Goal: Task Accomplishment & Management: Check status

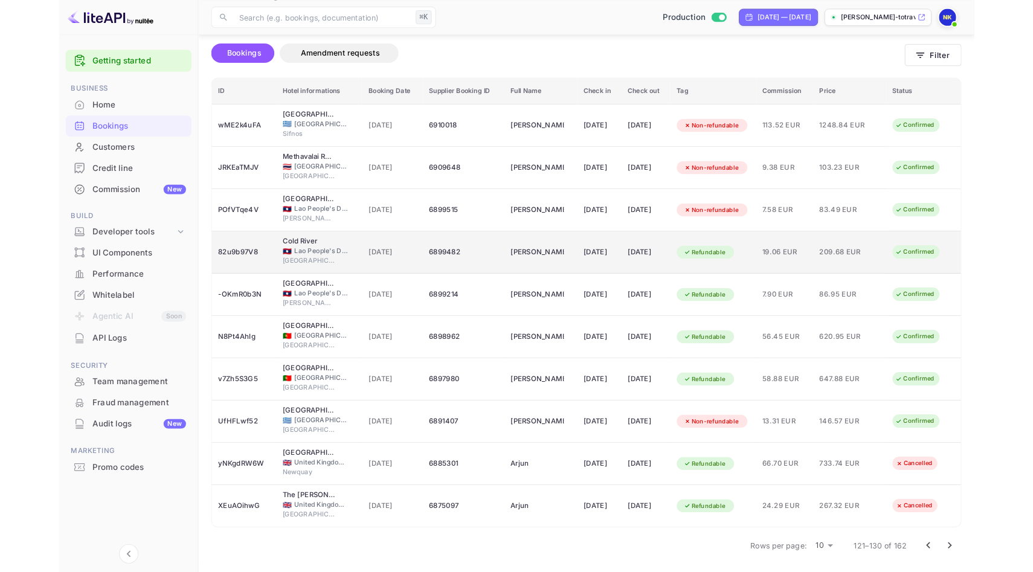
scroll to position [99, 0]
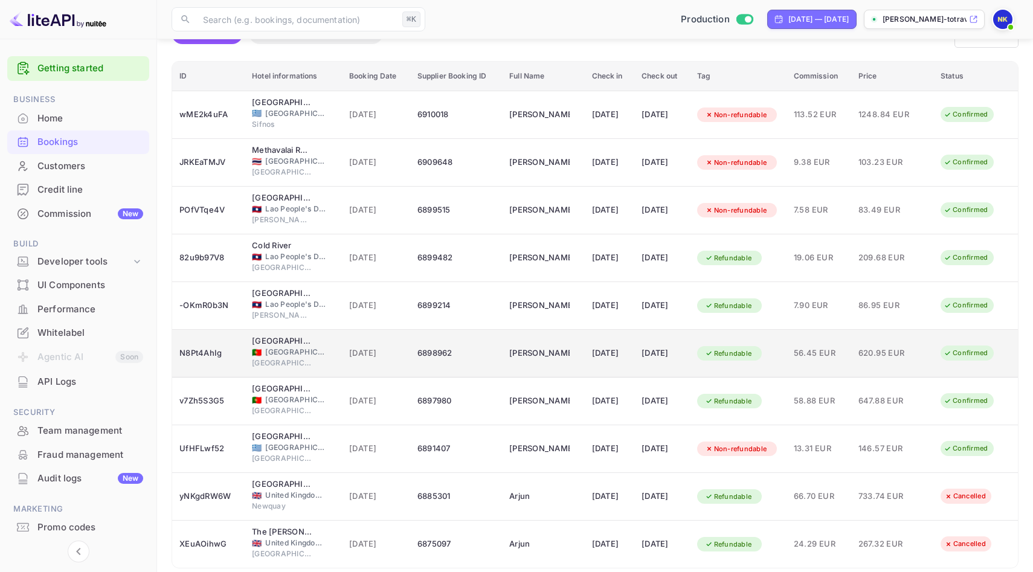
click at [422, 355] on div "6898962" at bounding box center [455, 353] width 77 height 19
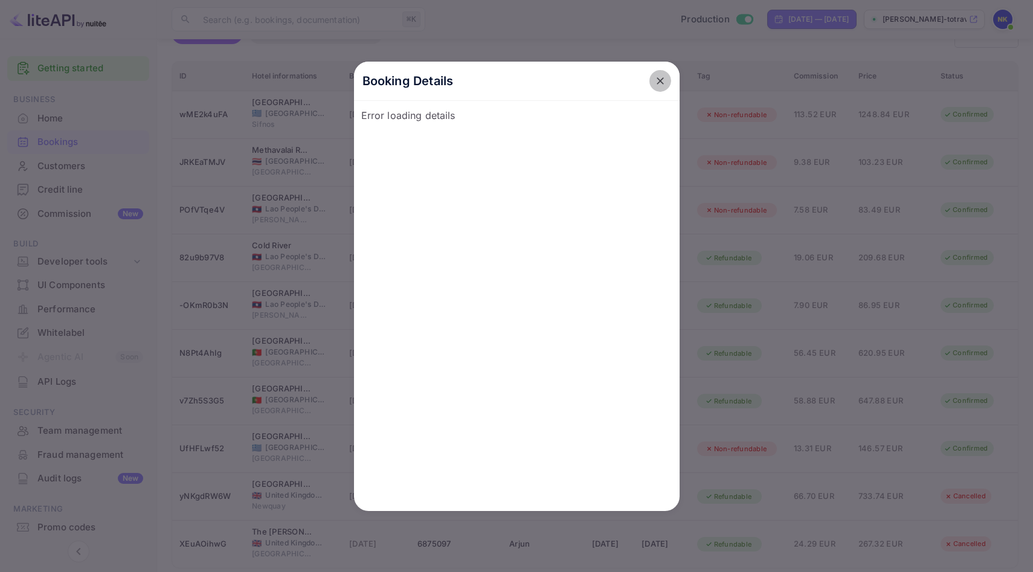
click at [660, 85] on icon "close" at bounding box center [660, 81] width 12 height 12
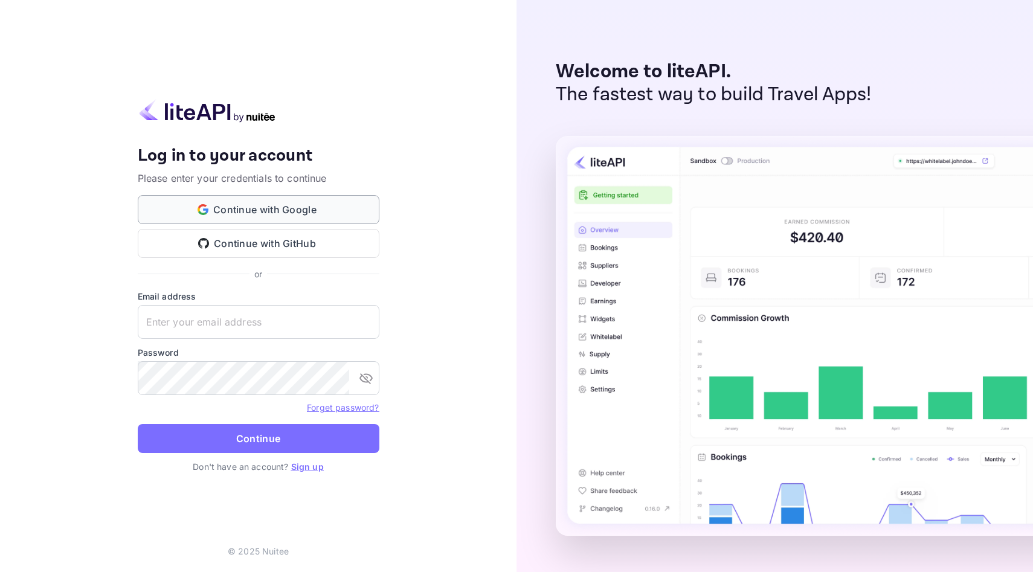
type input "[EMAIL_ADDRESS][DOMAIN_NAME]"
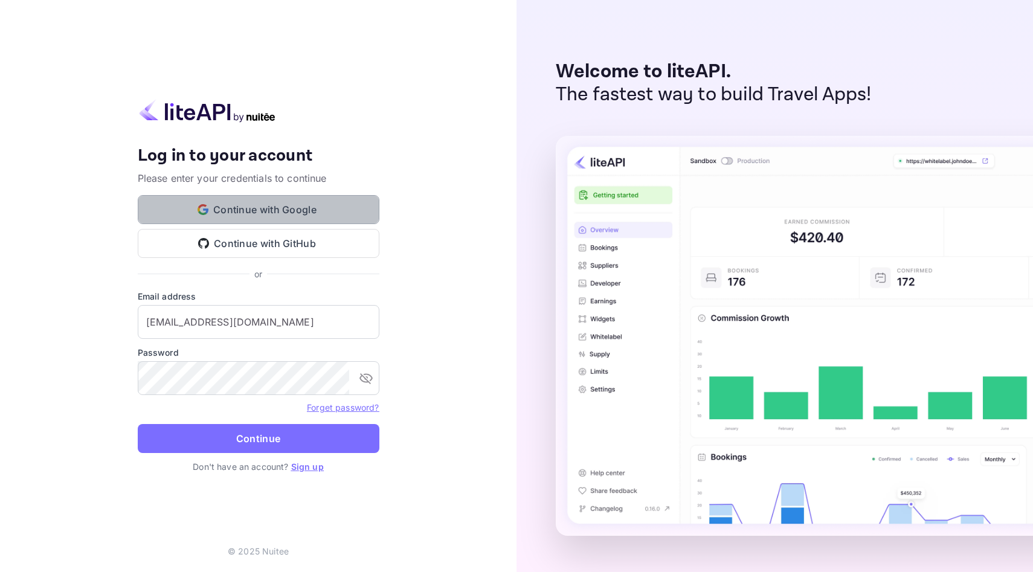
click at [311, 207] on button "Continue with Google" at bounding box center [259, 209] width 242 height 29
click at [261, 209] on button "Continue with Google" at bounding box center [259, 209] width 242 height 29
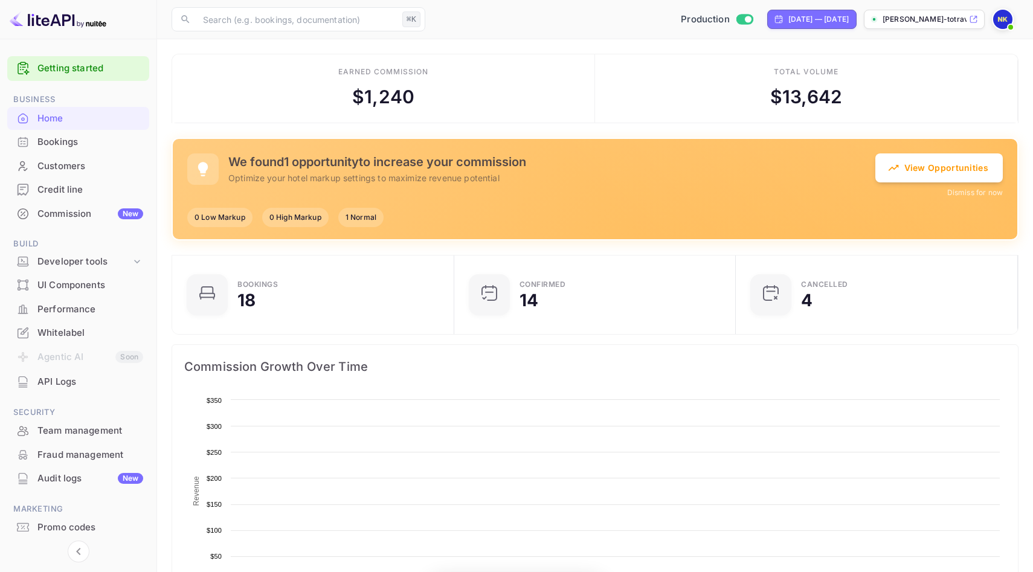
scroll to position [196, 275]
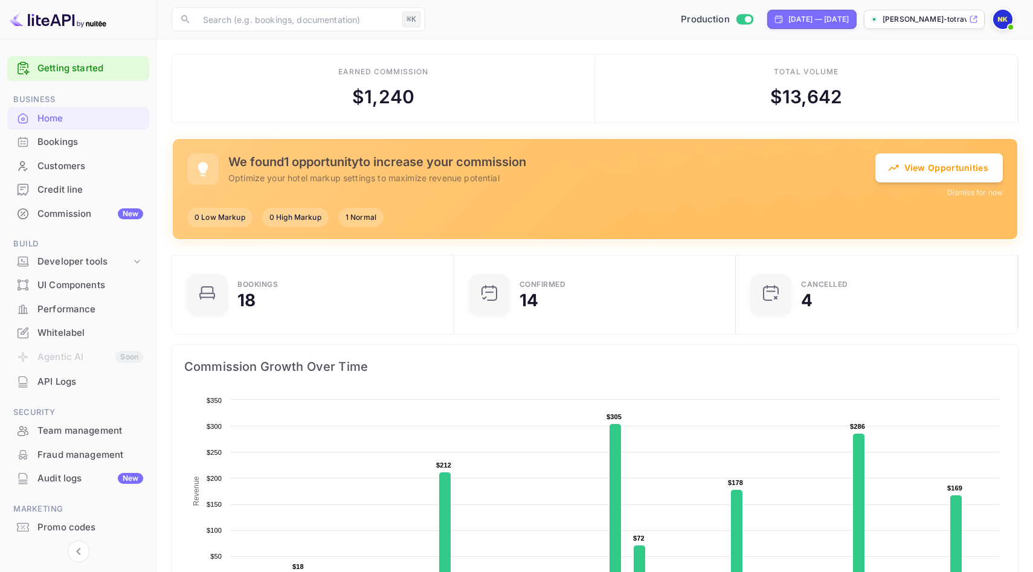
click at [67, 144] on div "Bookings" at bounding box center [90, 142] width 106 height 14
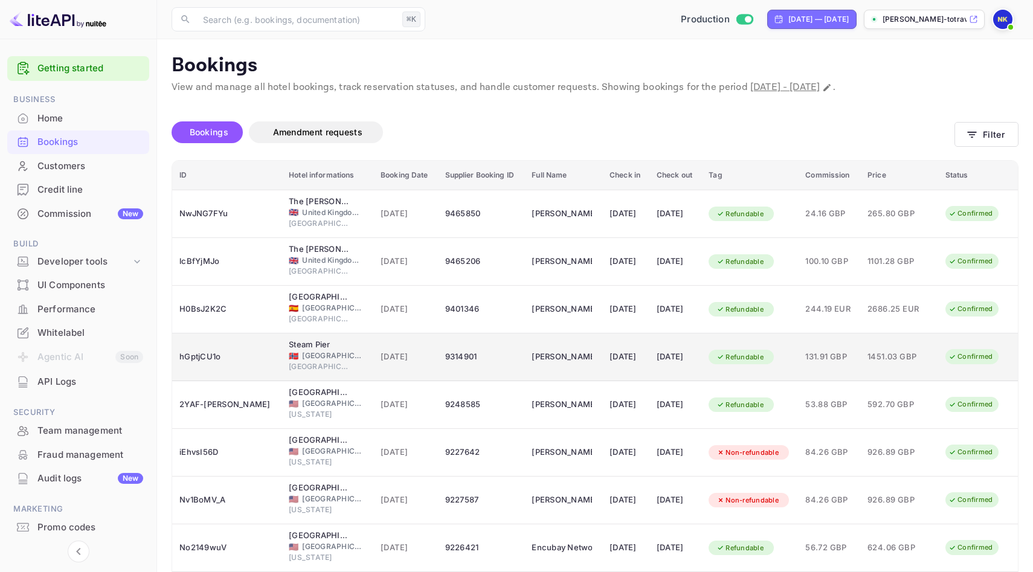
scroll to position [146, 0]
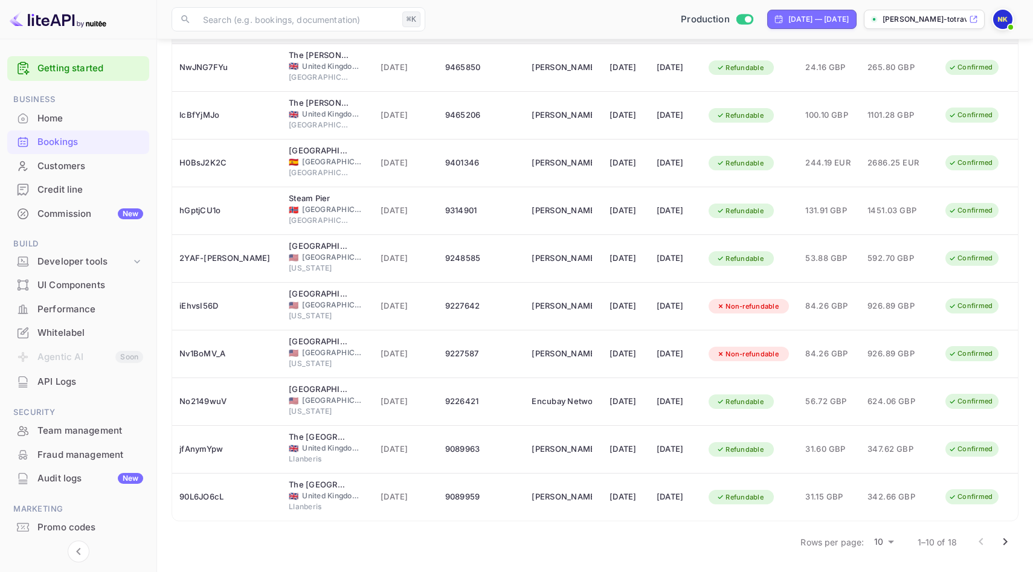
click at [1006, 539] on icon "Go to next page" at bounding box center [1005, 541] width 14 height 14
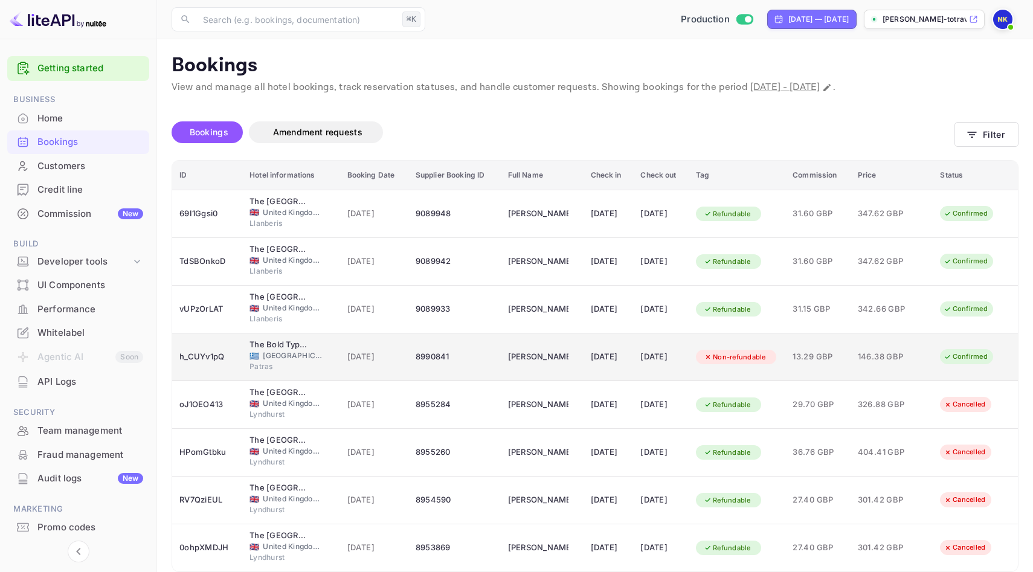
scroll to position [51, 0]
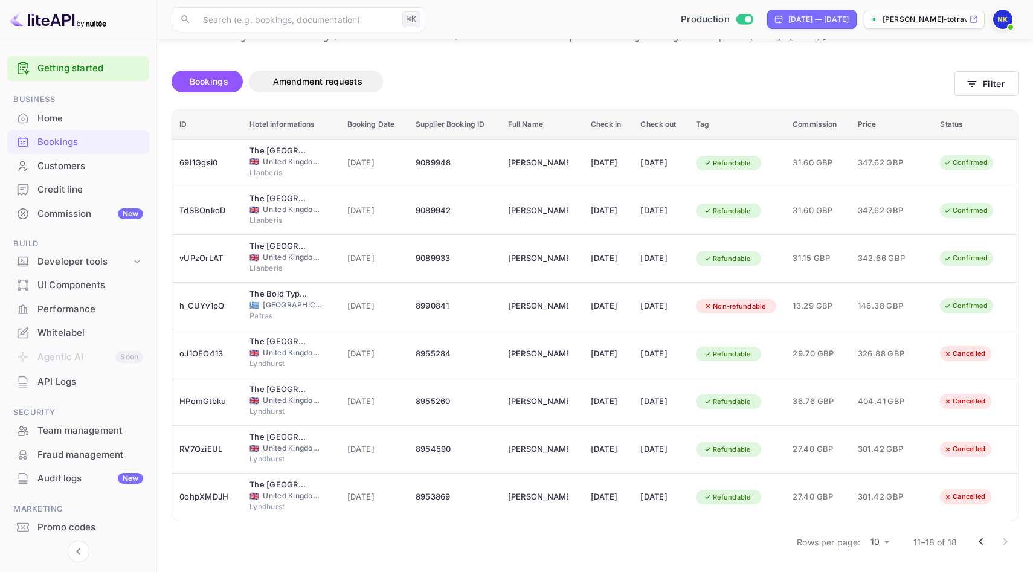
click at [1003, 539] on div at bounding box center [993, 542] width 48 height 24
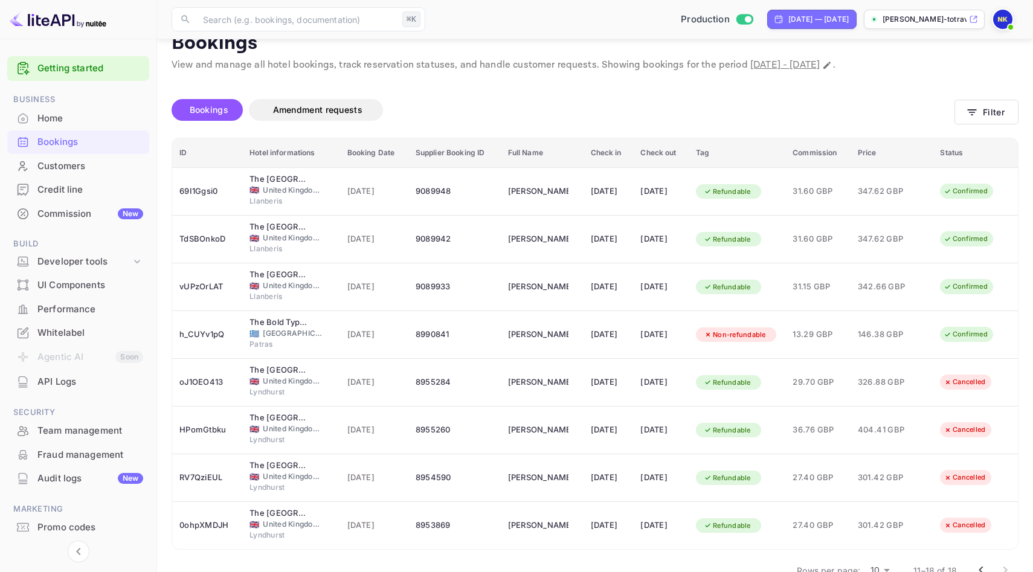
click at [819, 71] on span "[DATE] - [DATE]" at bounding box center [784, 65] width 69 height 13
click at [819, 63] on span "[DATE] - [DATE]" at bounding box center [784, 65] width 69 height 13
click at [832, 62] on icon "Change date range" at bounding box center [827, 65] width 10 height 10
select select "7"
select select "2025"
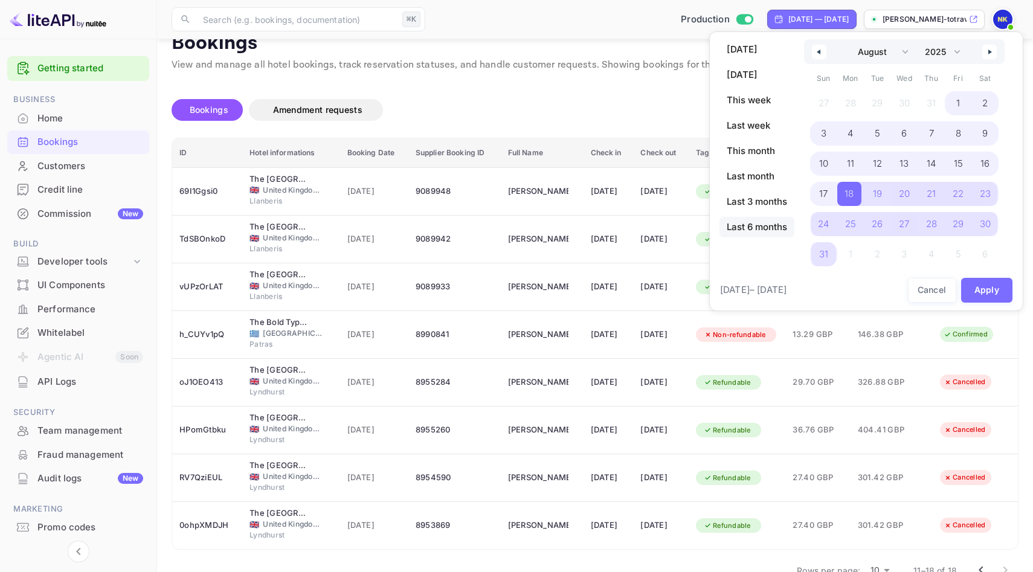
click at [766, 223] on span "Last 6 months" at bounding box center [756, 227] width 75 height 21
select select "2"
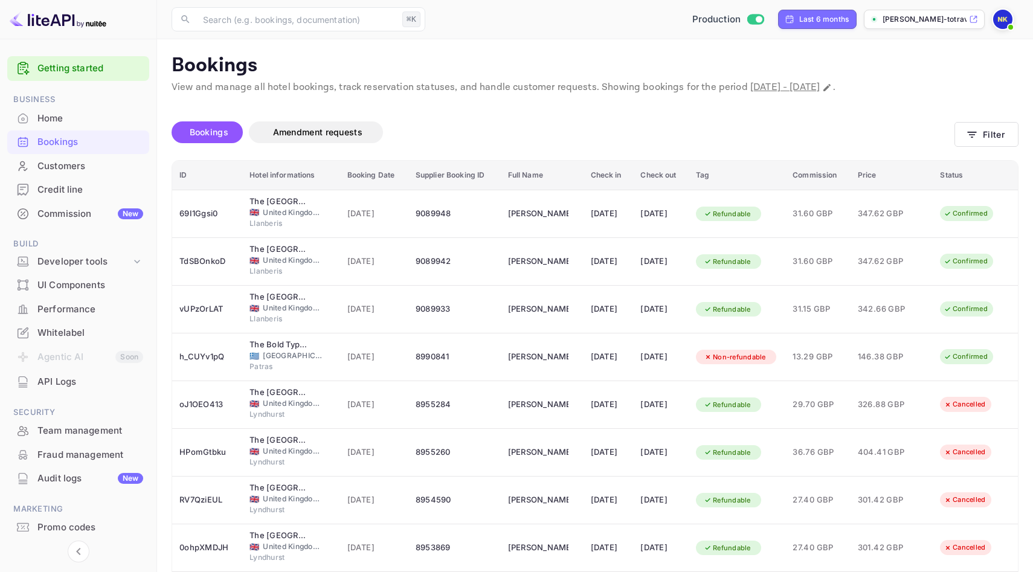
click at [876, 97] on div "Unsaved Changes Bookings Amendment requests Filter ID Hotel informations Bookin…" at bounding box center [587, 399] width 861 height 609
click at [819, 90] on span "[DATE] - [DATE]" at bounding box center [784, 87] width 69 height 13
click at [830, 89] on icon "Change date range" at bounding box center [826, 87] width 7 height 7
select select "2"
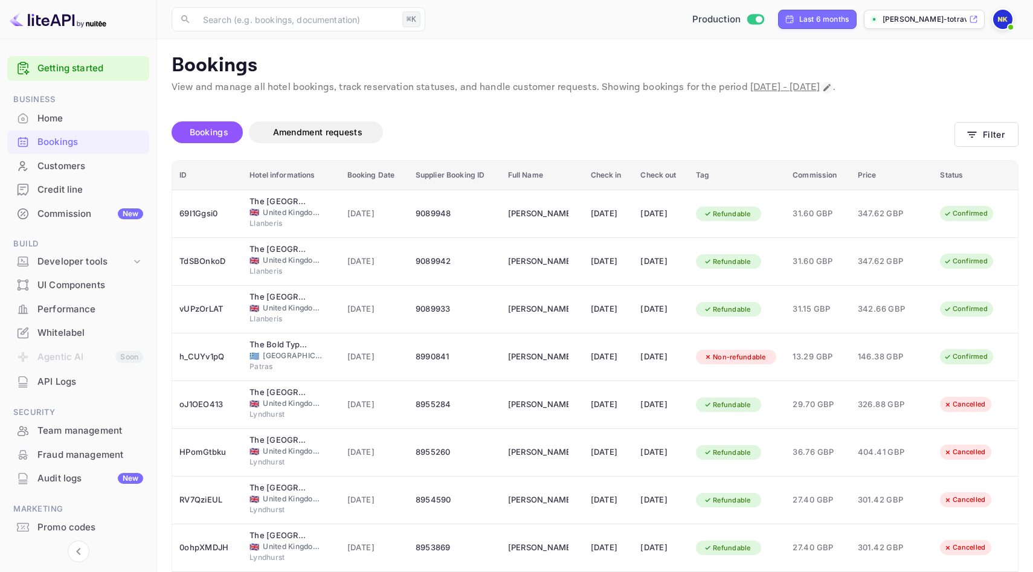
select select "2025"
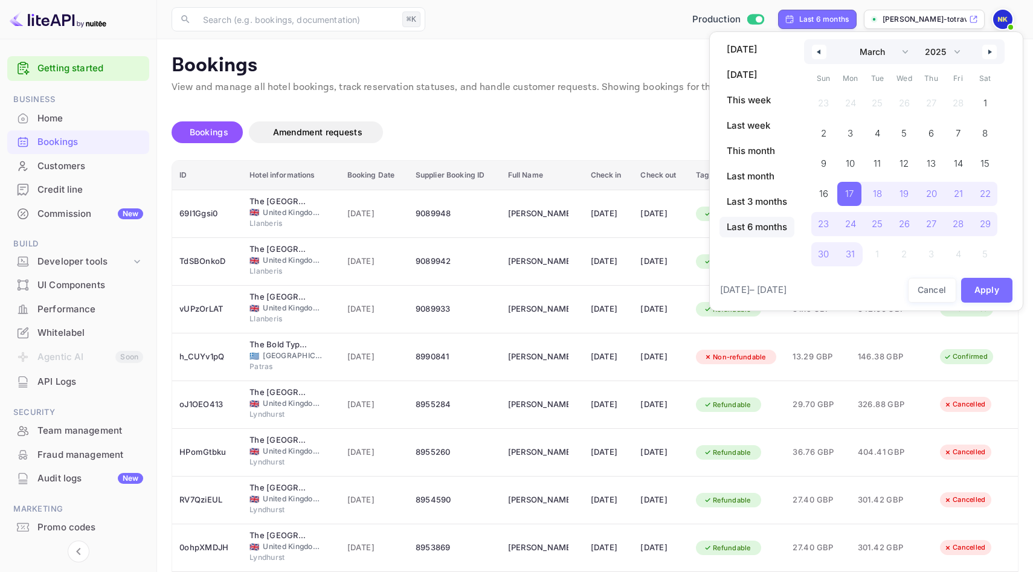
click at [816, 51] on icon "button" at bounding box center [817, 52] width 6 height 5
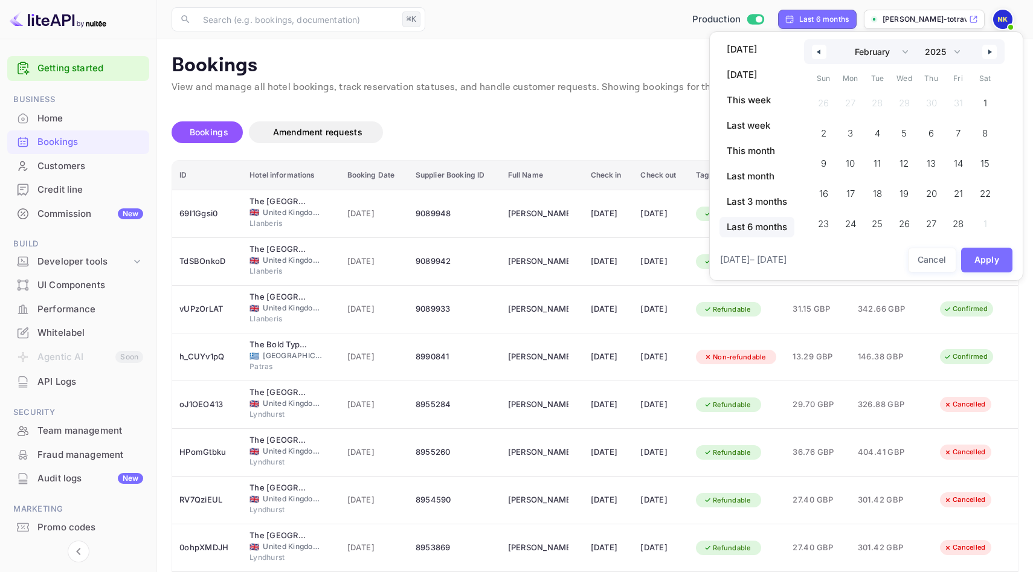
click at [816, 51] on icon "button" at bounding box center [817, 52] width 6 height 5
select select "11"
select select "2024"
click at [816, 51] on icon "button" at bounding box center [817, 52] width 6 height 5
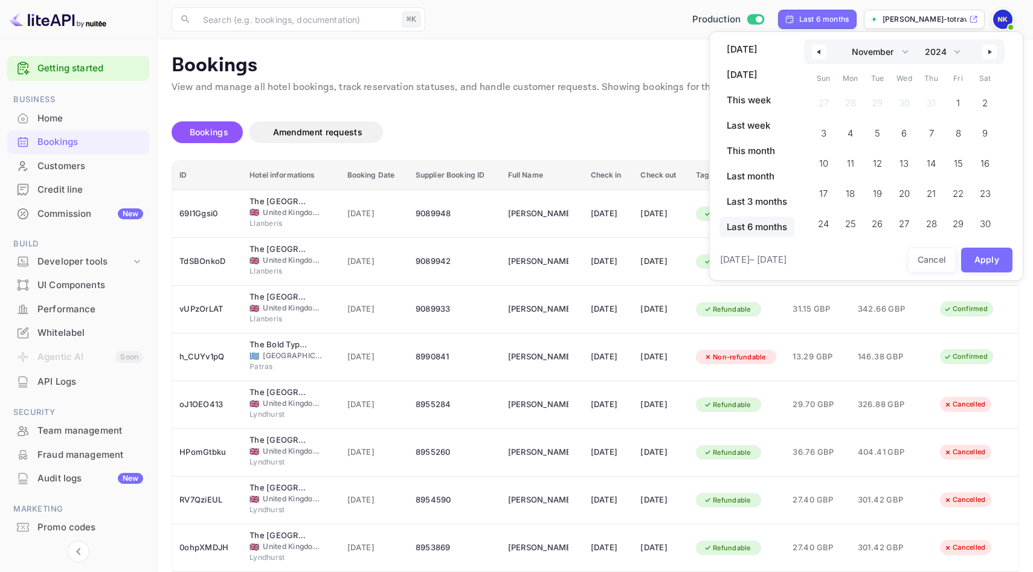
click at [824, 49] on button "button" at bounding box center [819, 52] width 14 height 14
click at [883, 99] on span "1" at bounding box center [876, 103] width 24 height 24
click at [993, 56] on button "button" at bounding box center [989, 52] width 14 height 14
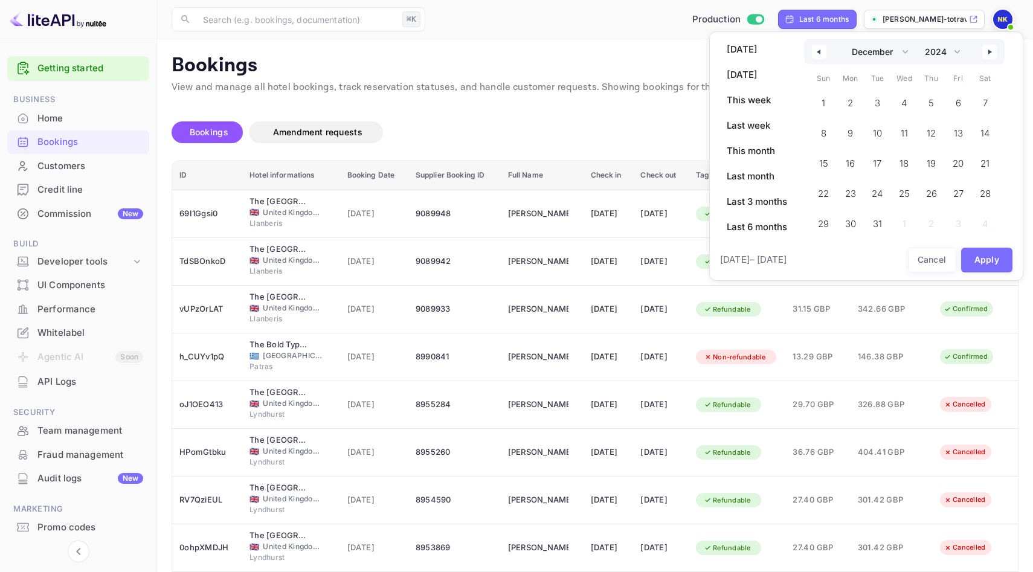
select select "0"
select select "2025"
click at [993, 56] on button "button" at bounding box center [989, 52] width 14 height 14
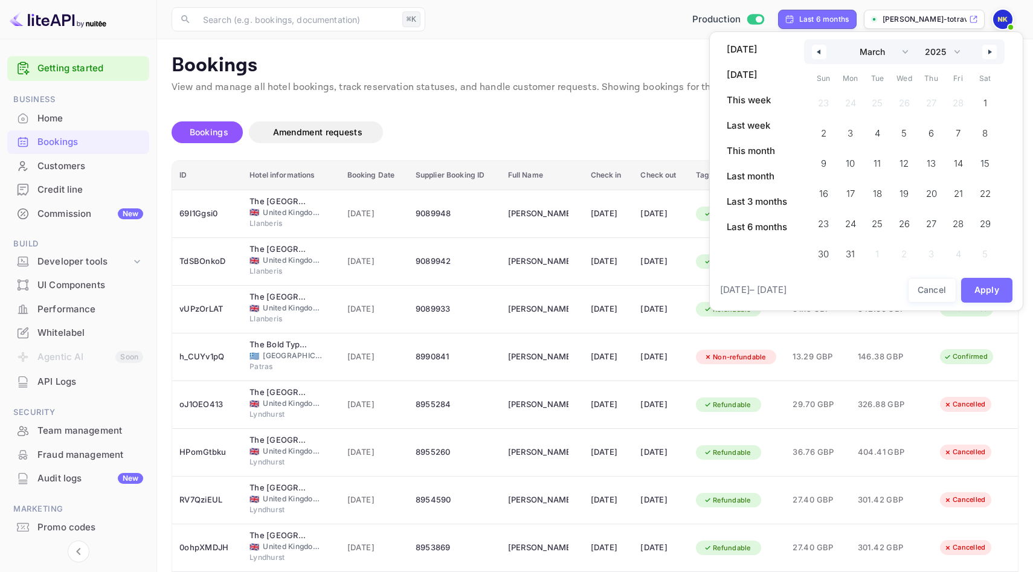
click at [993, 56] on button "button" at bounding box center [989, 52] width 14 height 14
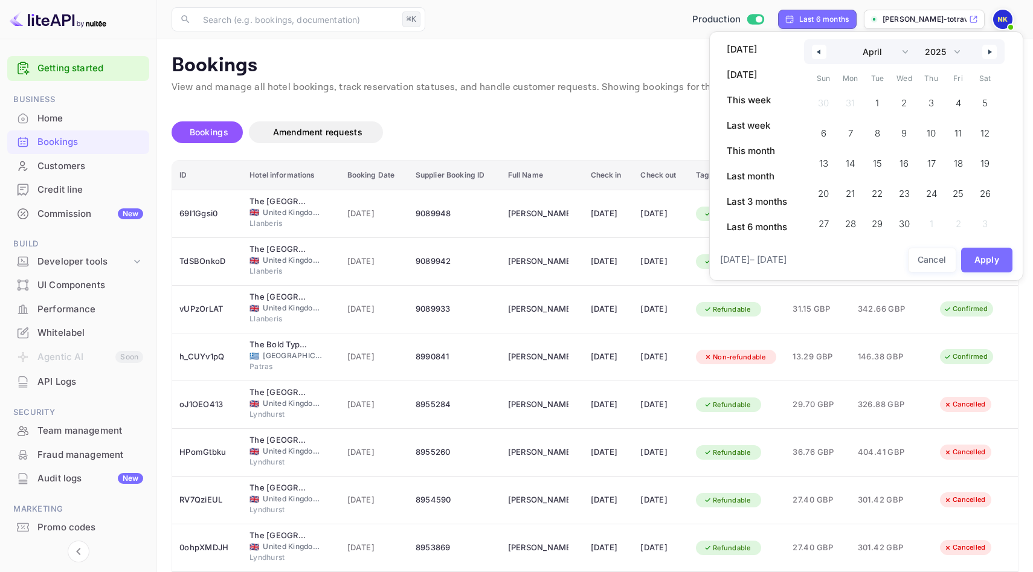
click at [993, 56] on button "button" at bounding box center [989, 52] width 14 height 14
click at [806, 49] on div "January February March April May June July August September October November [D…" at bounding box center [904, 51] width 200 height 25
click at [813, 49] on button "button" at bounding box center [819, 52] width 14 height 14
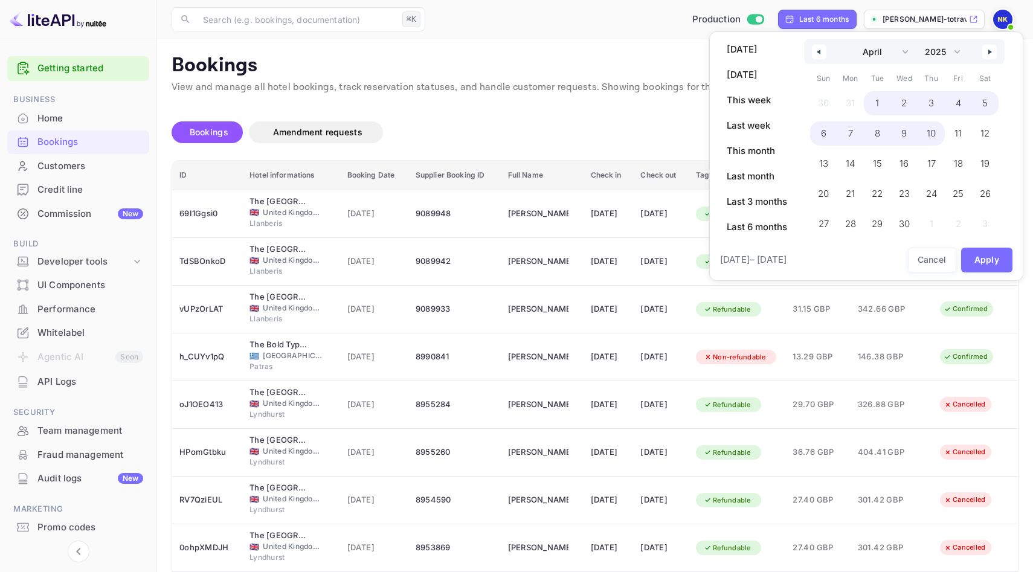
click at [932, 130] on span "10" at bounding box center [930, 134] width 9 height 22
select select "9"
select select "2024"
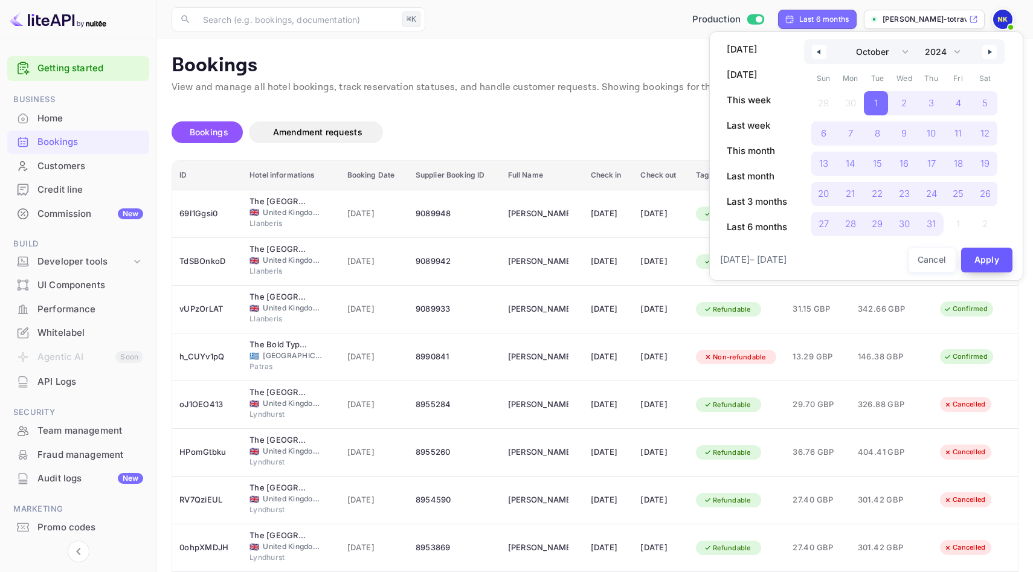
click at [986, 256] on button "Apply" at bounding box center [987, 260] width 52 height 25
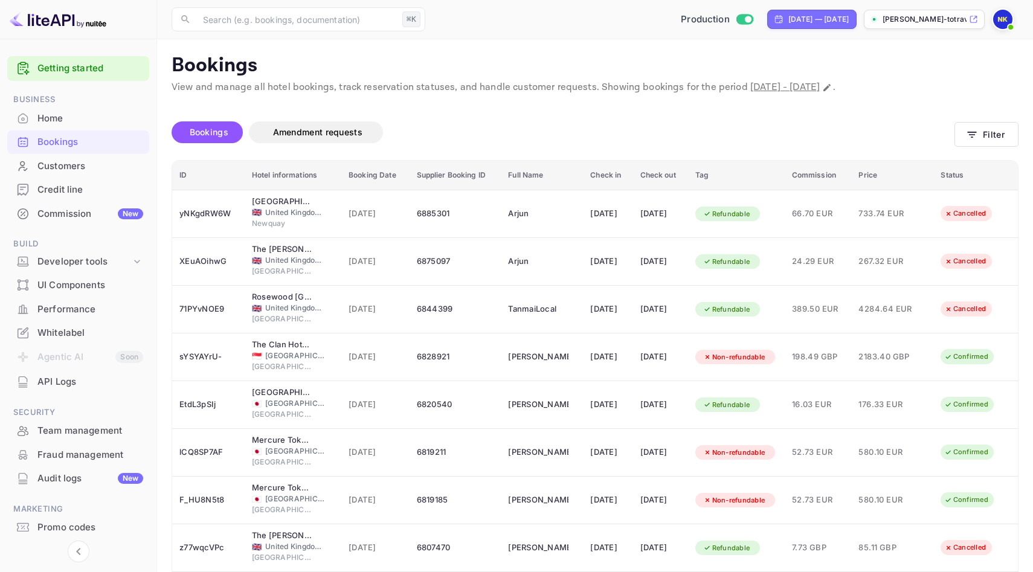
click at [819, 83] on span "[DATE] - [DATE]" at bounding box center [784, 87] width 69 height 13
click at [972, 132] on icon "button" at bounding box center [971, 135] width 9 height 6
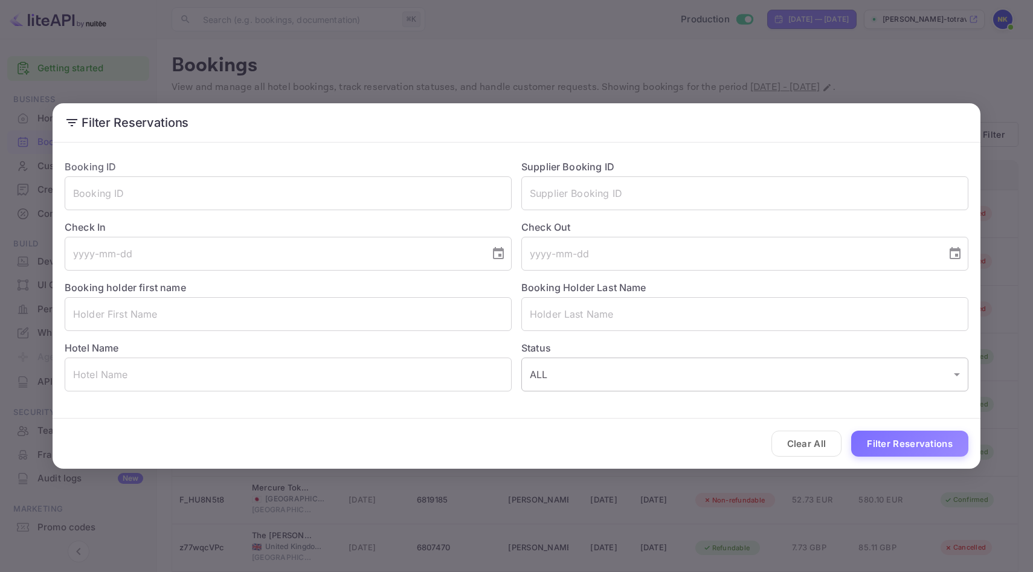
click at [669, 373] on body "Getting started Business Home Bookings Customers Credit line Commission New Bui…" at bounding box center [516, 359] width 1033 height 718
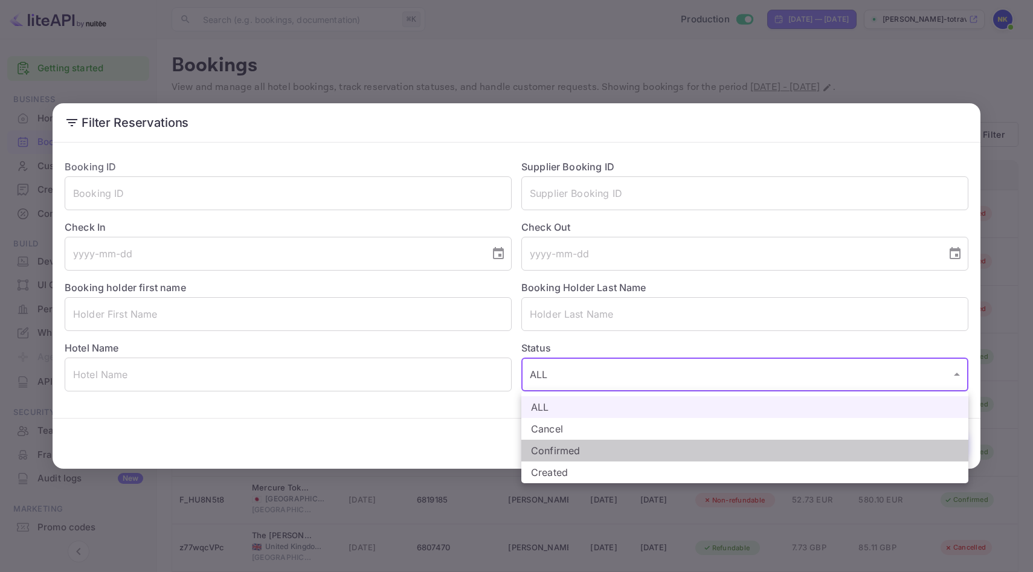
click at [617, 453] on li "Confirmed" at bounding box center [744, 451] width 447 height 22
type input "CONFIRMED"
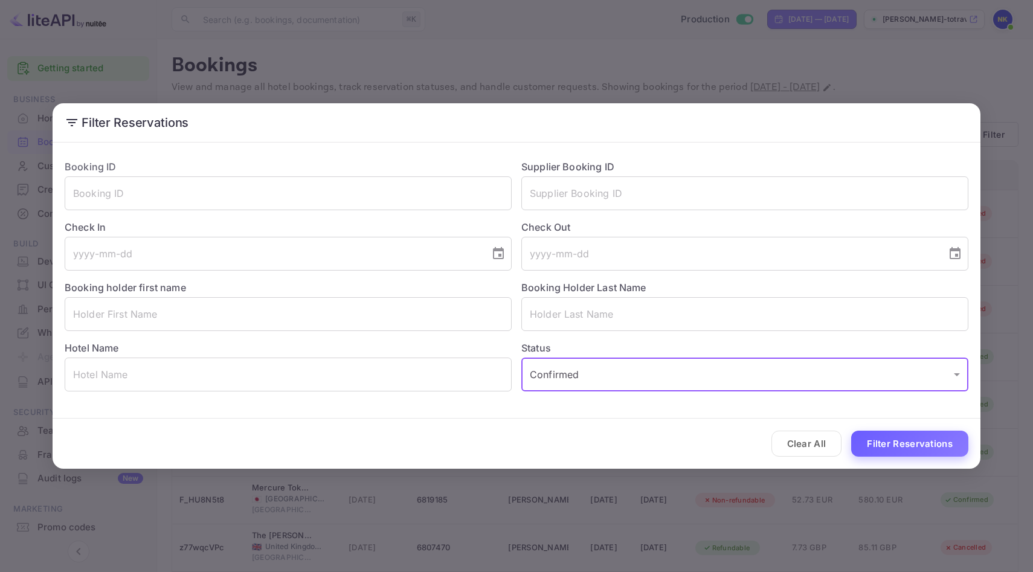
click at [869, 436] on button "Filter Reservations" at bounding box center [909, 444] width 117 height 26
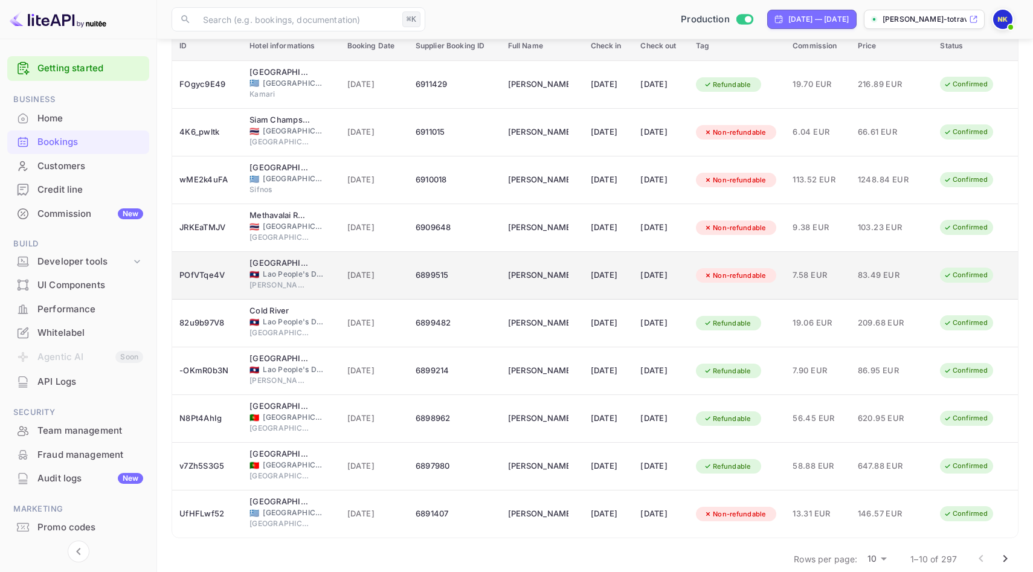
scroll to position [131, 0]
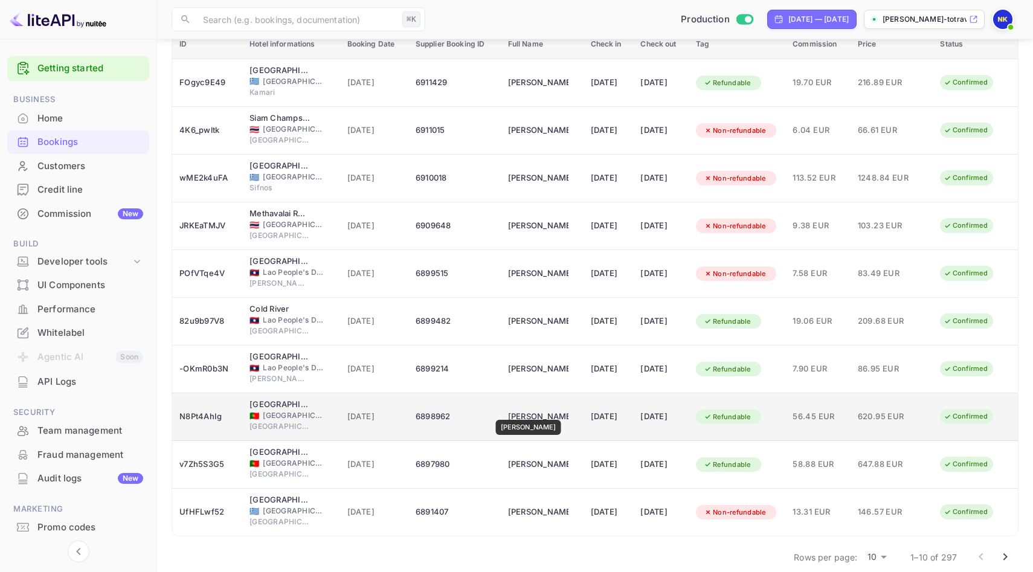
click at [537, 411] on div "[PERSON_NAME]" at bounding box center [538, 416] width 60 height 19
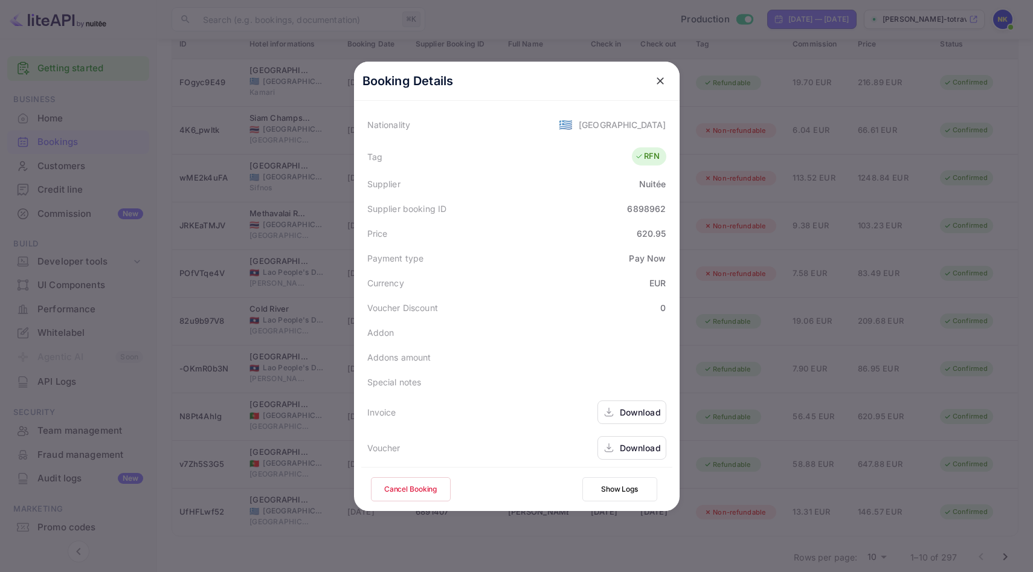
scroll to position [293, 0]
click at [631, 406] on div "Download" at bounding box center [640, 408] width 41 height 13
click at [659, 77] on icon "close" at bounding box center [660, 81] width 12 height 12
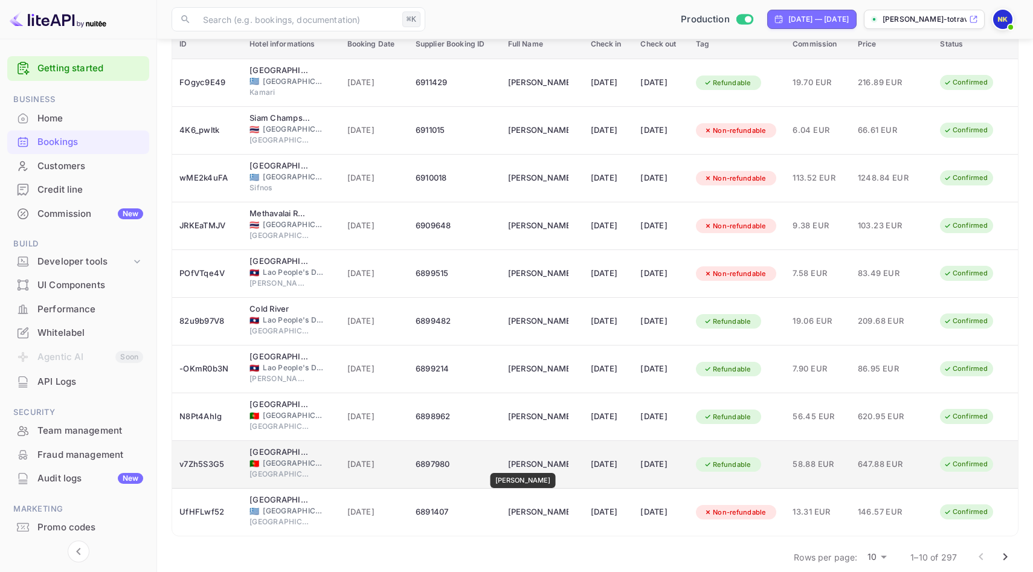
click at [531, 464] on div "[PERSON_NAME]" at bounding box center [538, 464] width 60 height 19
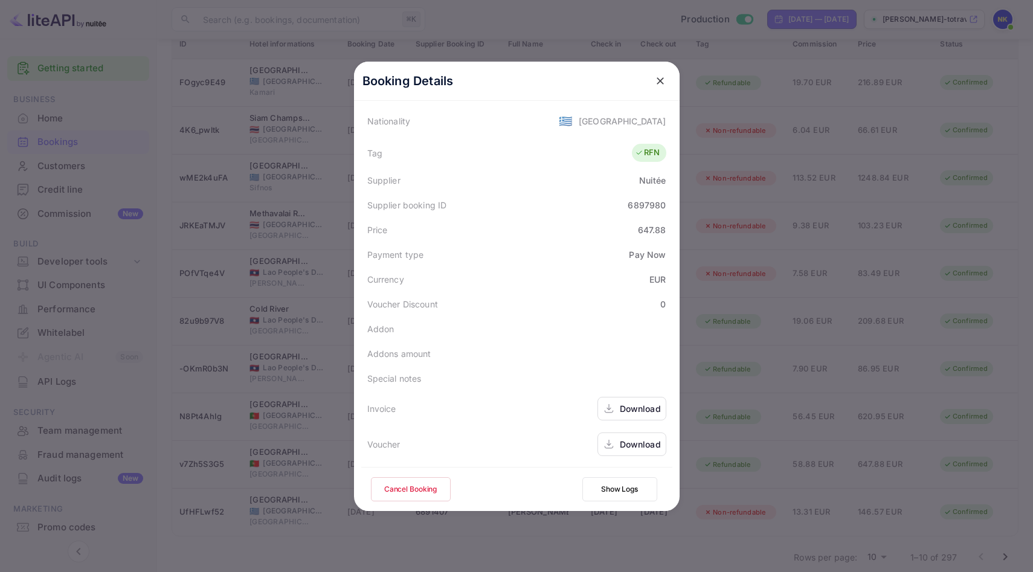
click at [633, 408] on div "Download" at bounding box center [640, 408] width 41 height 13
click at [659, 75] on icon "close" at bounding box center [660, 81] width 12 height 12
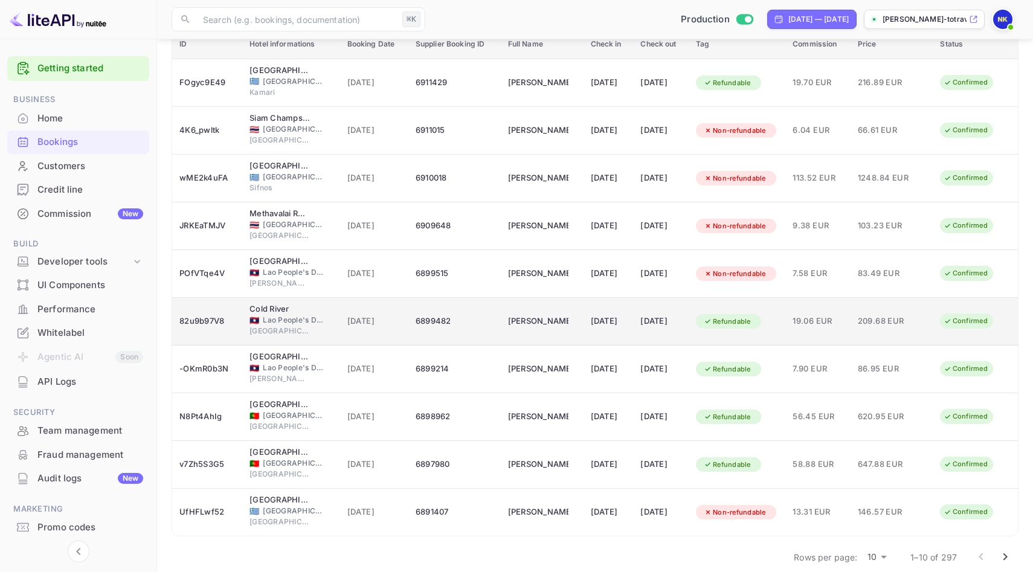
scroll to position [146, 0]
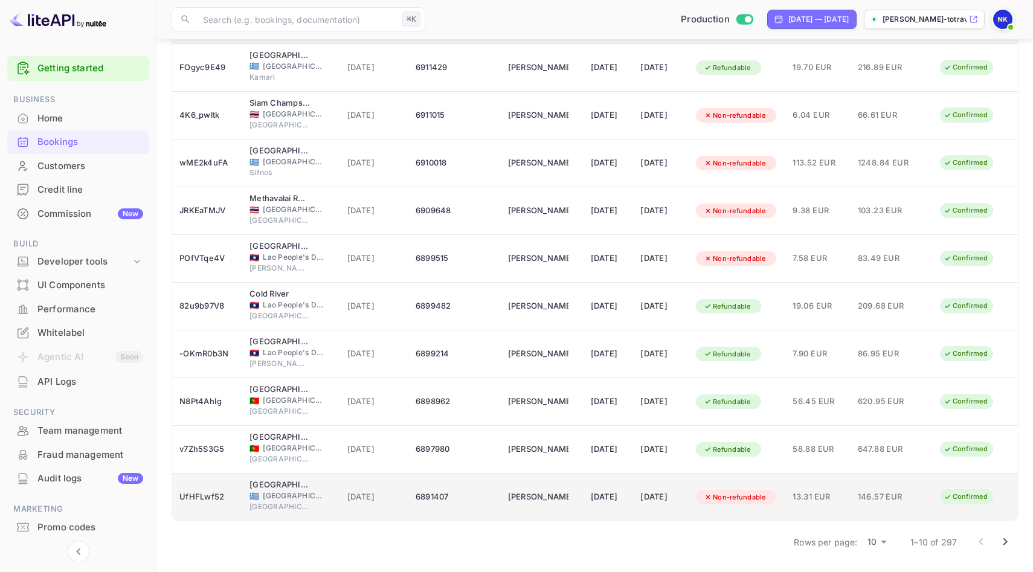
click at [639, 495] on td "[DATE]" at bounding box center [661, 497] width 56 height 48
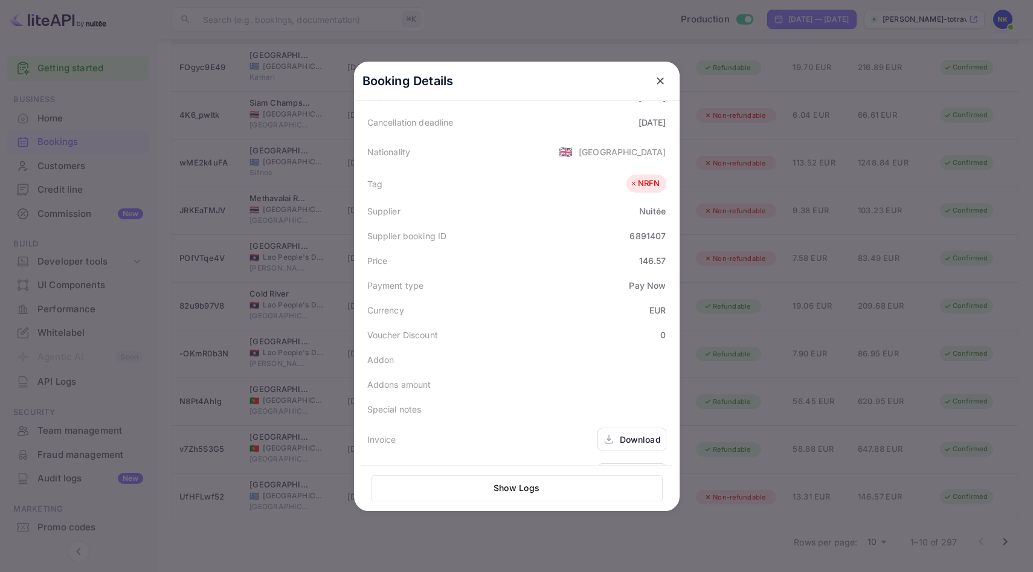
scroll to position [295, 0]
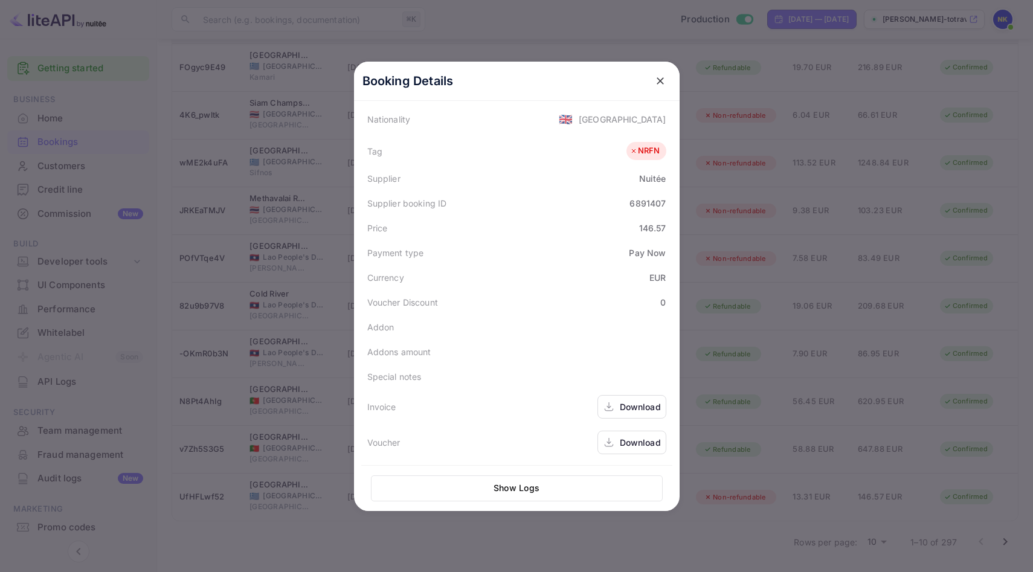
click at [632, 402] on div "Download" at bounding box center [640, 406] width 41 height 13
click at [662, 80] on icon "close" at bounding box center [660, 81] width 12 height 12
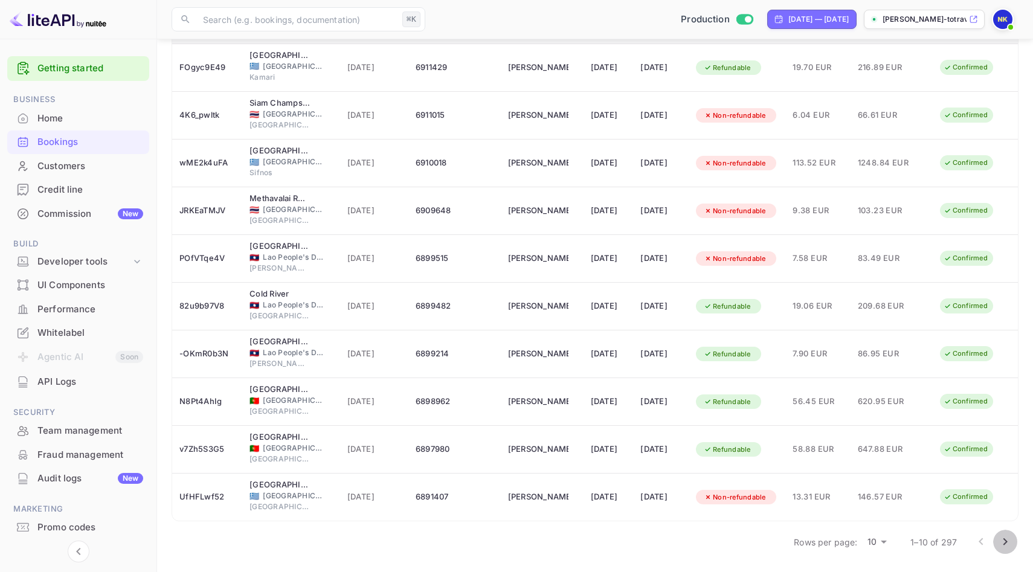
click at [1006, 542] on icon "Go to next page" at bounding box center [1005, 541] width 4 height 7
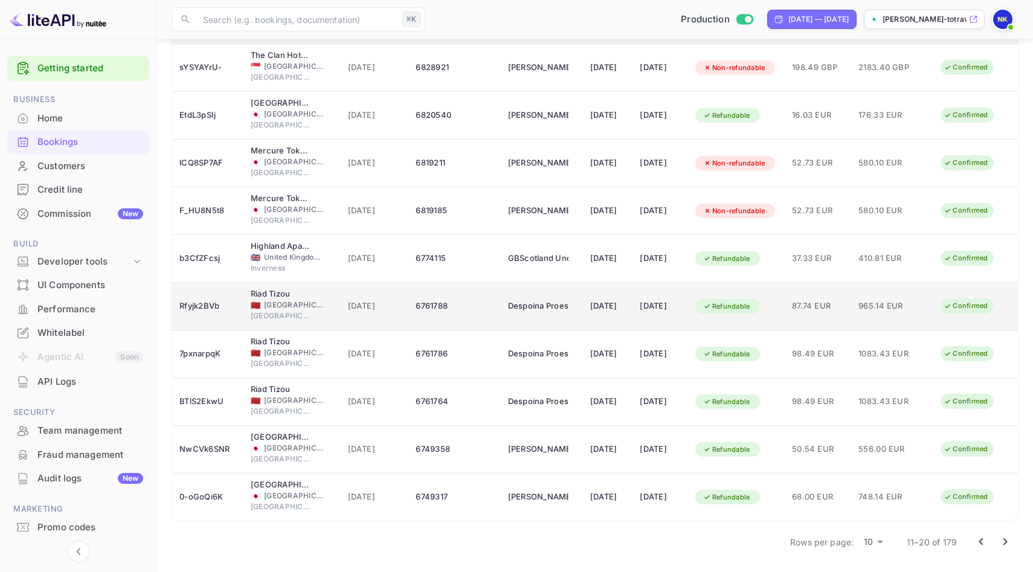
scroll to position [135, 0]
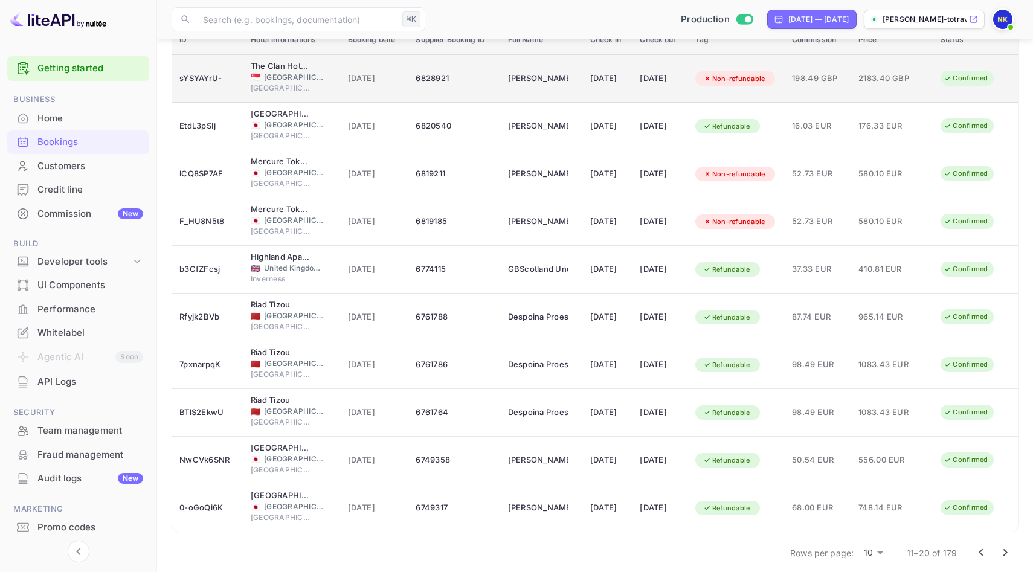
click at [590, 78] on div "[DATE]" at bounding box center [607, 78] width 35 height 19
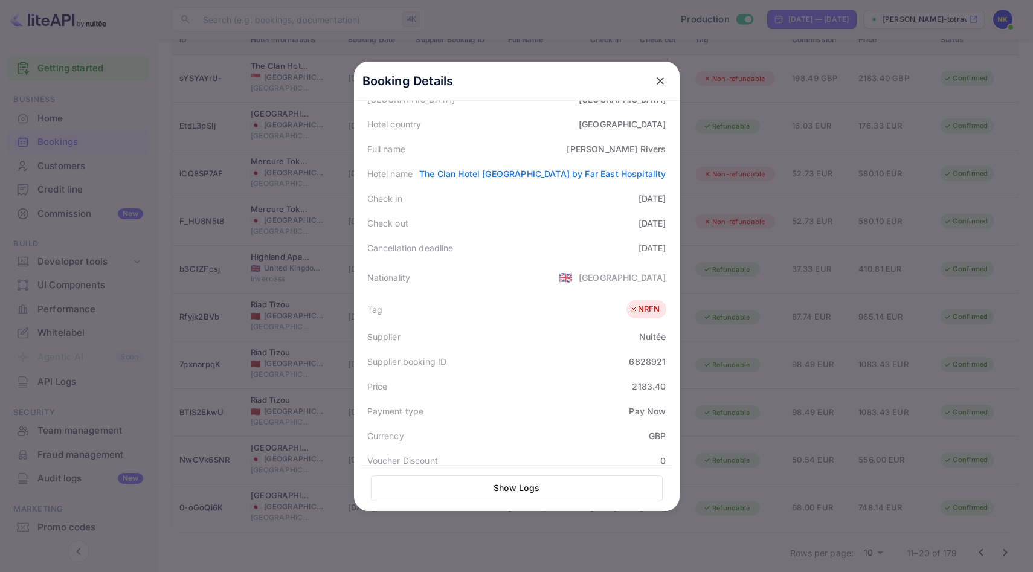
scroll to position [295, 0]
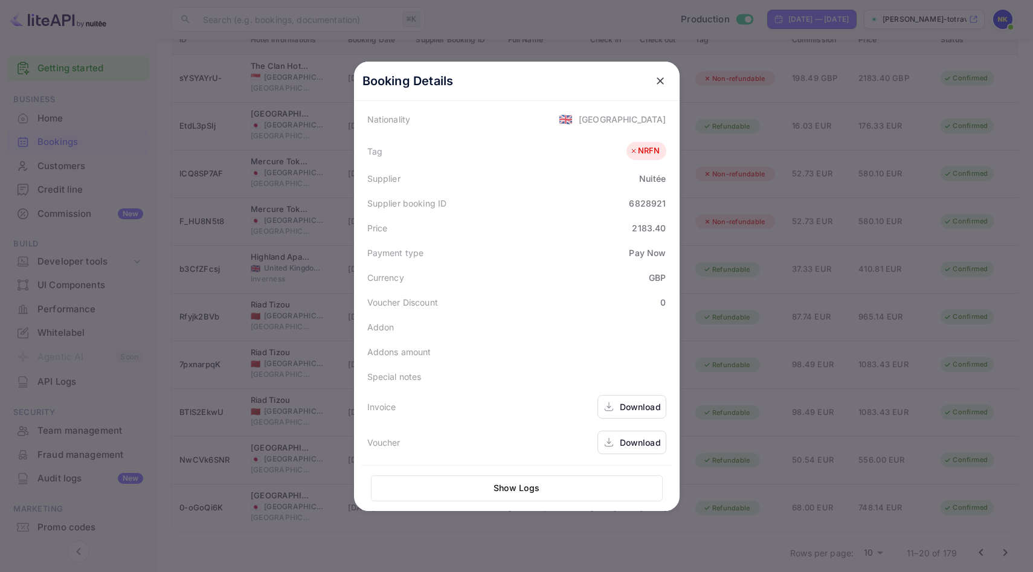
click at [634, 402] on div "Download" at bounding box center [640, 406] width 41 height 13
click at [654, 85] on icon "close" at bounding box center [660, 81] width 12 height 12
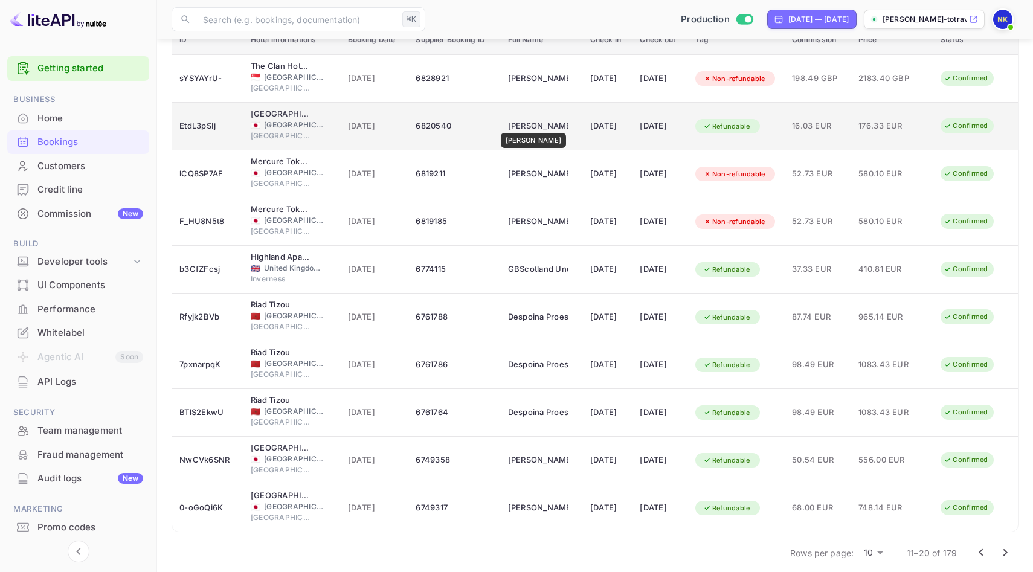
click at [531, 124] on div "[PERSON_NAME]" at bounding box center [538, 126] width 60 height 19
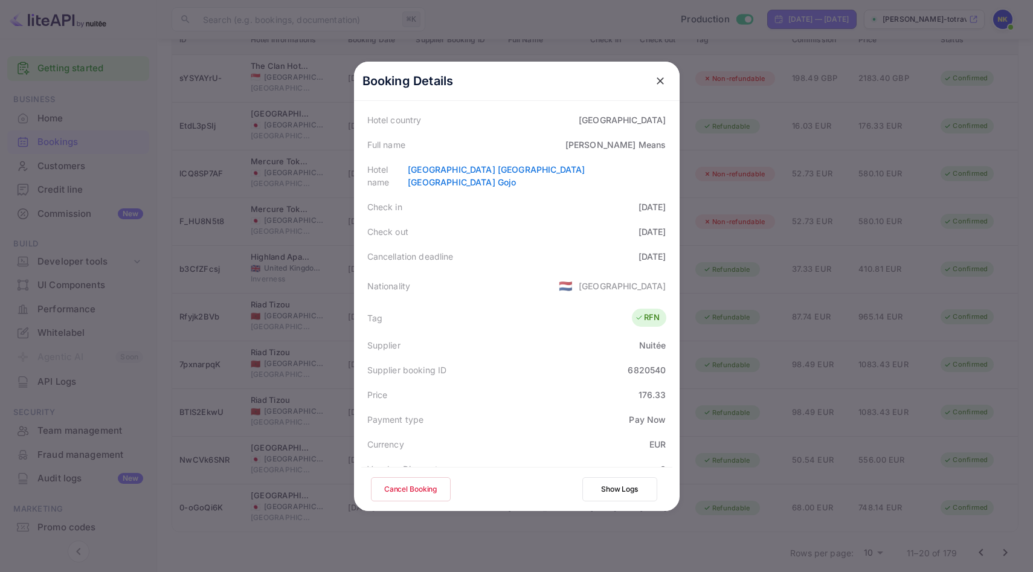
scroll to position [293, 0]
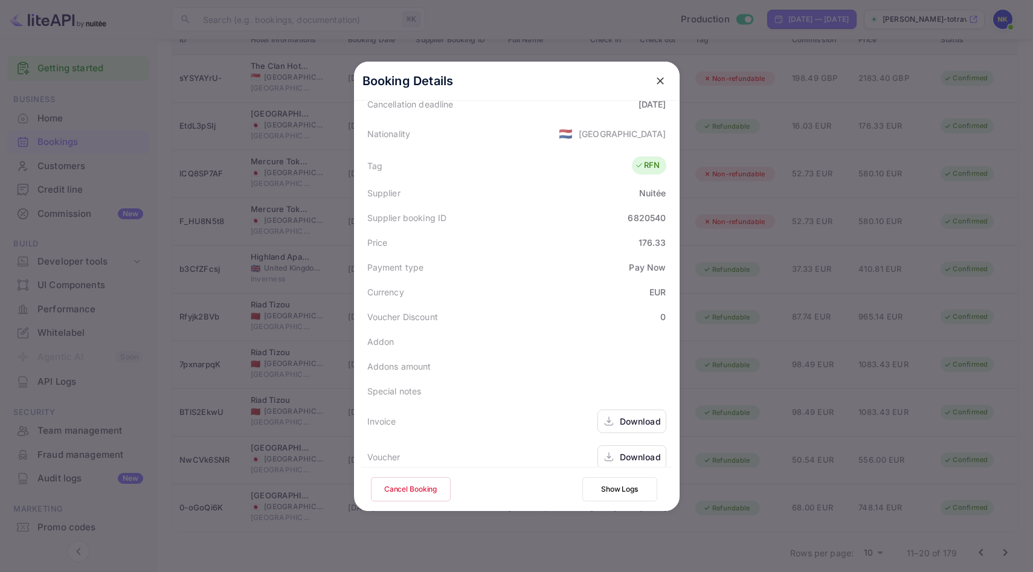
click at [640, 415] on div "Download" at bounding box center [640, 421] width 41 height 13
click at [655, 78] on icon "close" at bounding box center [660, 81] width 12 height 12
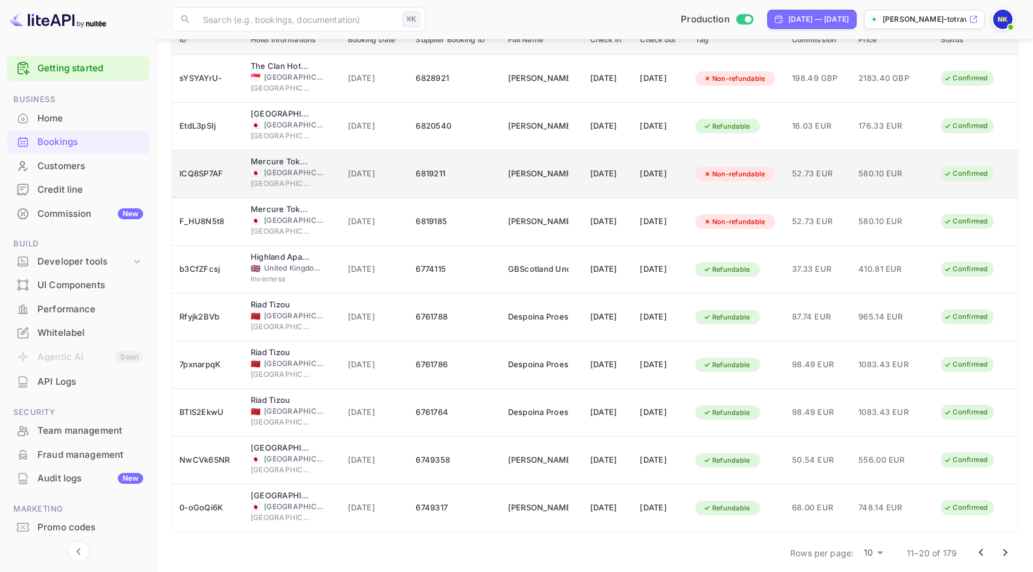
click at [583, 163] on td "[DATE]" at bounding box center [608, 174] width 50 height 48
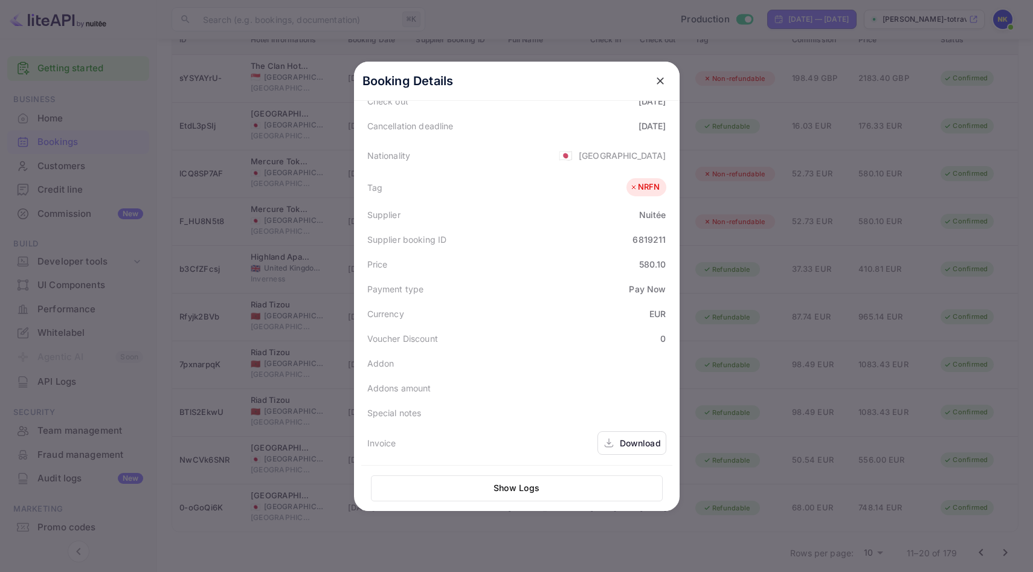
scroll to position [295, 0]
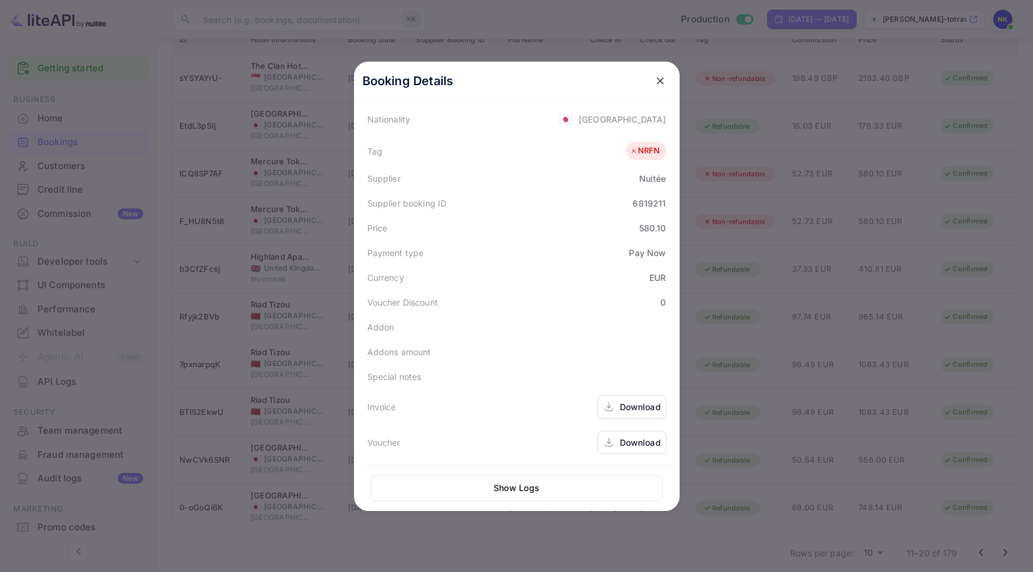
click at [640, 411] on div "Download" at bounding box center [640, 406] width 41 height 13
click at [659, 77] on icon "close" at bounding box center [660, 81] width 12 height 12
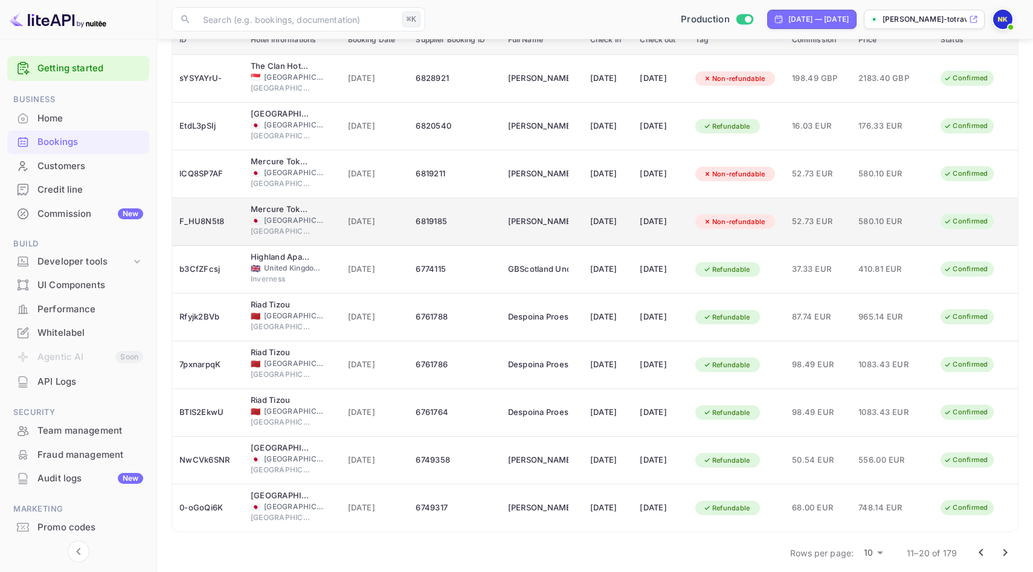
click at [583, 220] on td "[DATE]" at bounding box center [608, 222] width 50 height 48
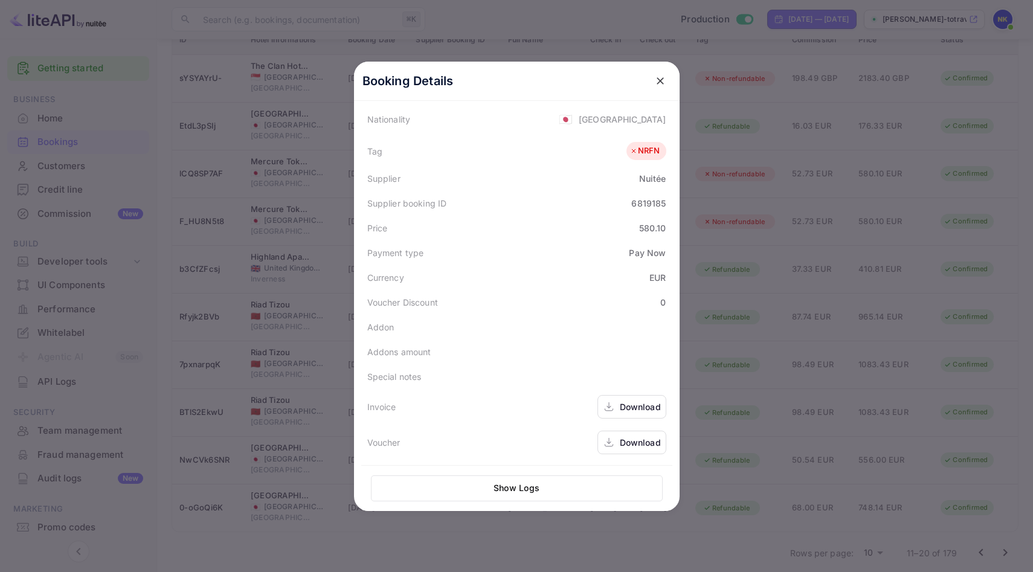
click at [639, 399] on div "Download" at bounding box center [631, 407] width 69 height 24
click at [662, 80] on icon "close" at bounding box center [660, 81] width 12 height 12
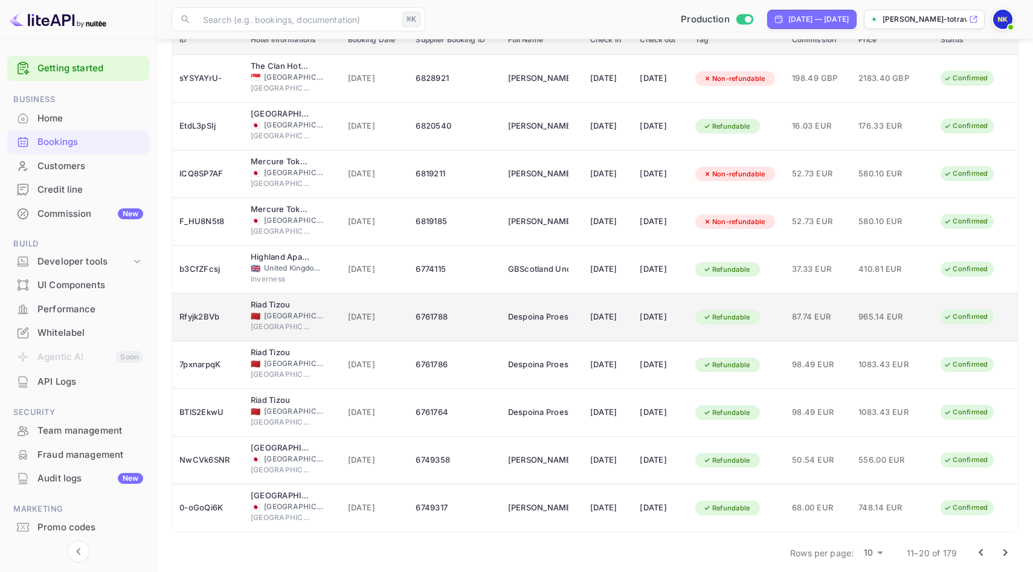
click at [558, 324] on td "Despoina Proestou" at bounding box center [542, 317] width 82 height 48
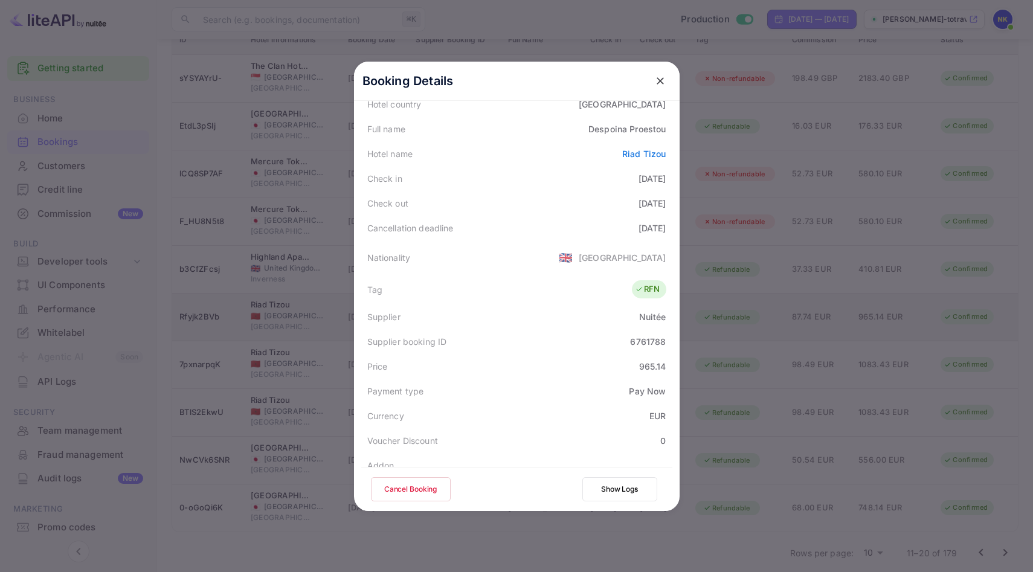
scroll to position [293, 0]
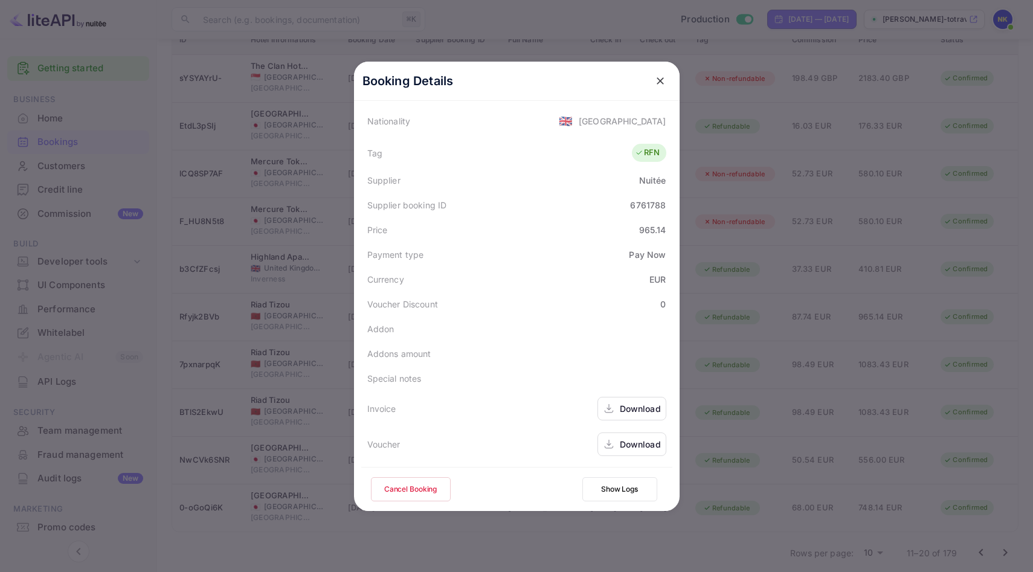
click at [641, 408] on div "Download" at bounding box center [640, 408] width 41 height 13
click at [662, 81] on icon "close" at bounding box center [660, 81] width 12 height 12
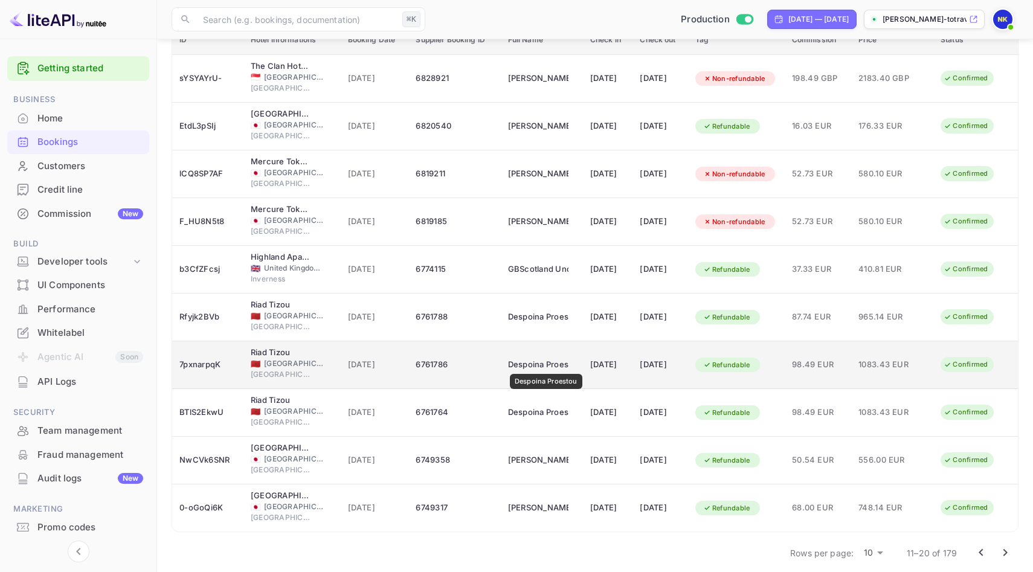
click at [545, 365] on div "Despoina Proestou" at bounding box center [538, 364] width 60 height 19
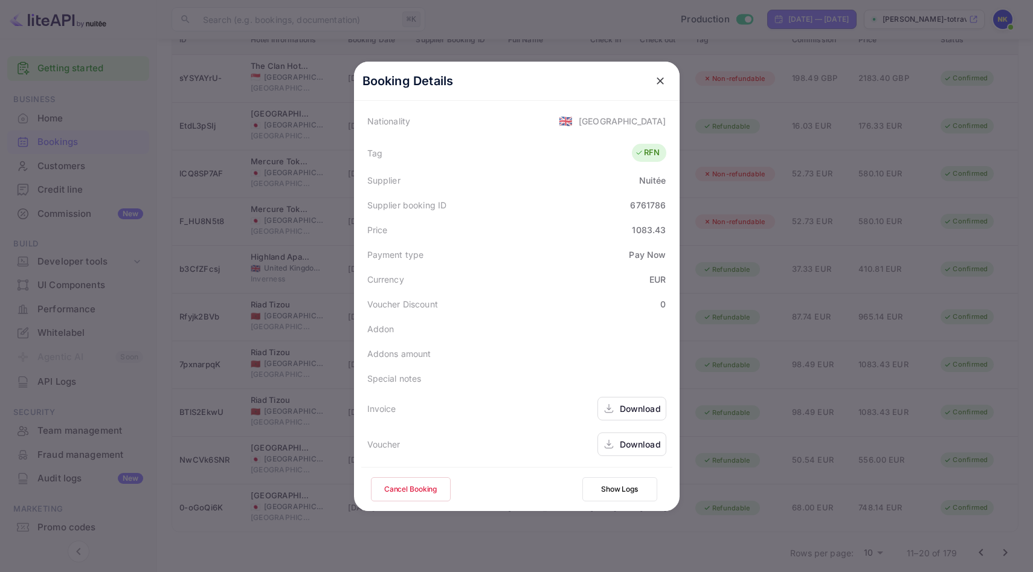
click at [630, 408] on div "Download" at bounding box center [640, 408] width 41 height 13
click at [661, 82] on icon "close" at bounding box center [659, 80] width 7 height 7
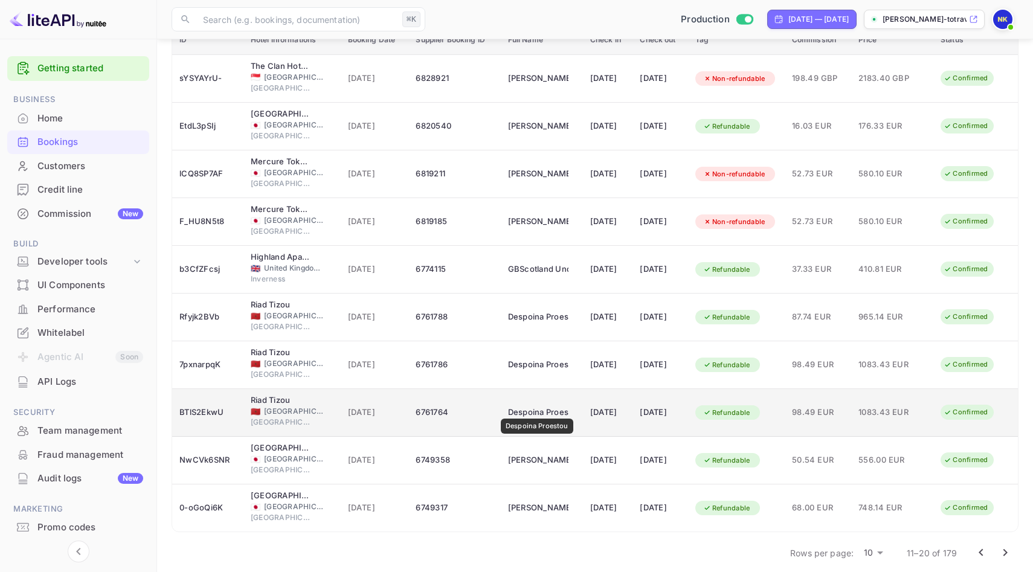
click at [536, 410] on div "Despoina Proestou" at bounding box center [538, 412] width 60 height 19
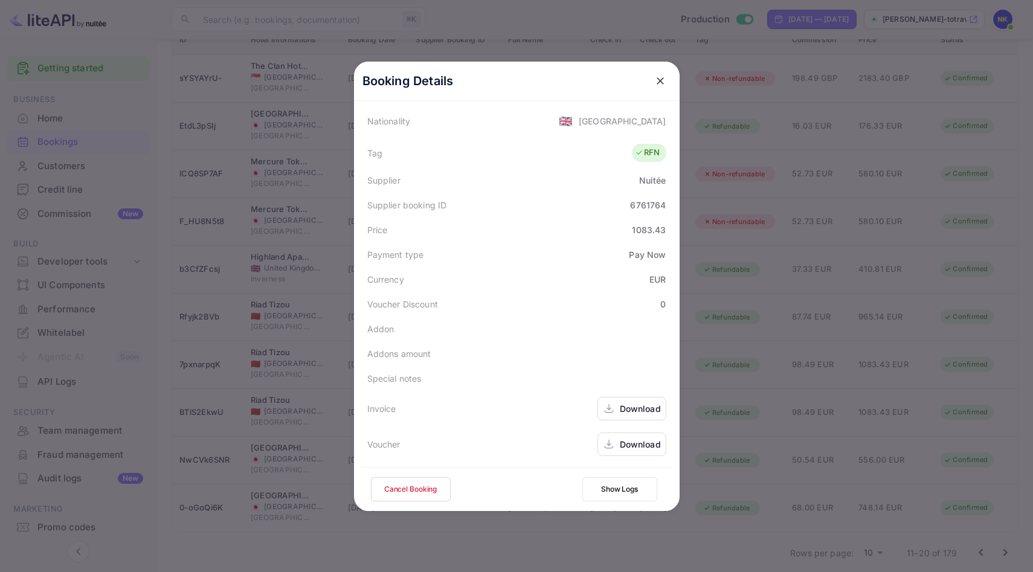
click at [632, 405] on div "Download" at bounding box center [640, 408] width 41 height 13
click at [661, 84] on icon "close" at bounding box center [660, 81] width 12 height 12
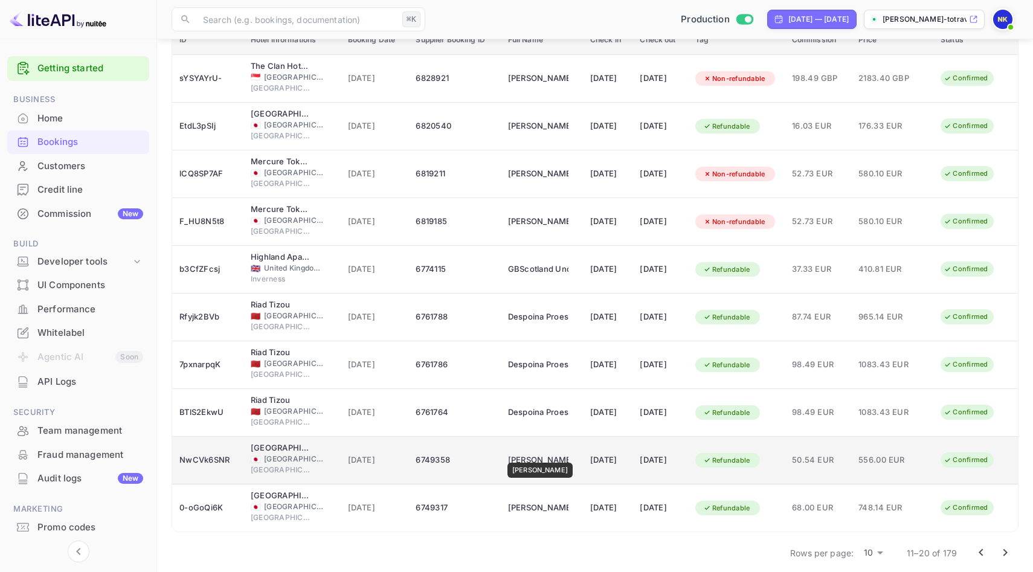
scroll to position [146, 0]
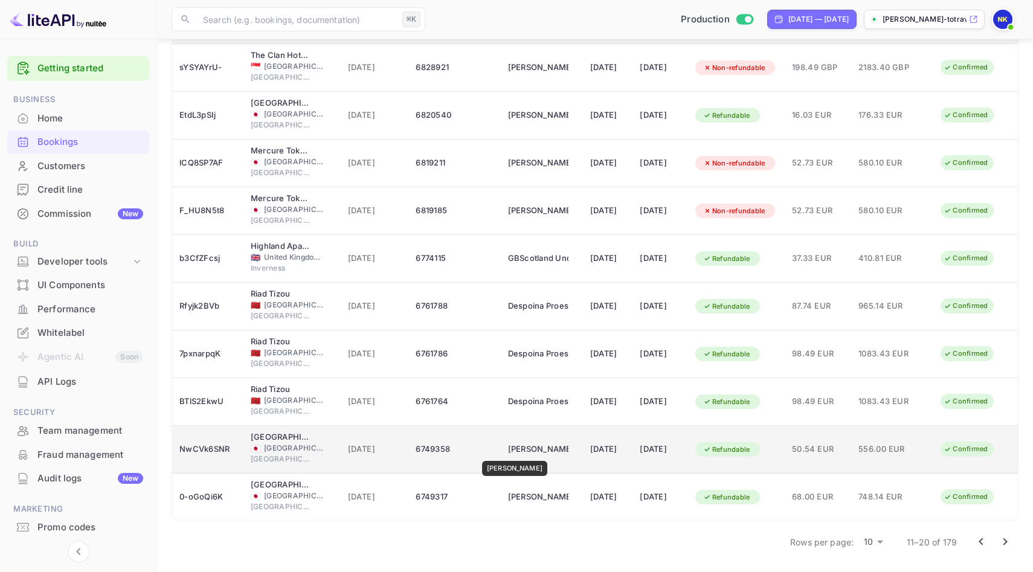
click at [525, 451] on div "[PERSON_NAME]" at bounding box center [538, 449] width 60 height 19
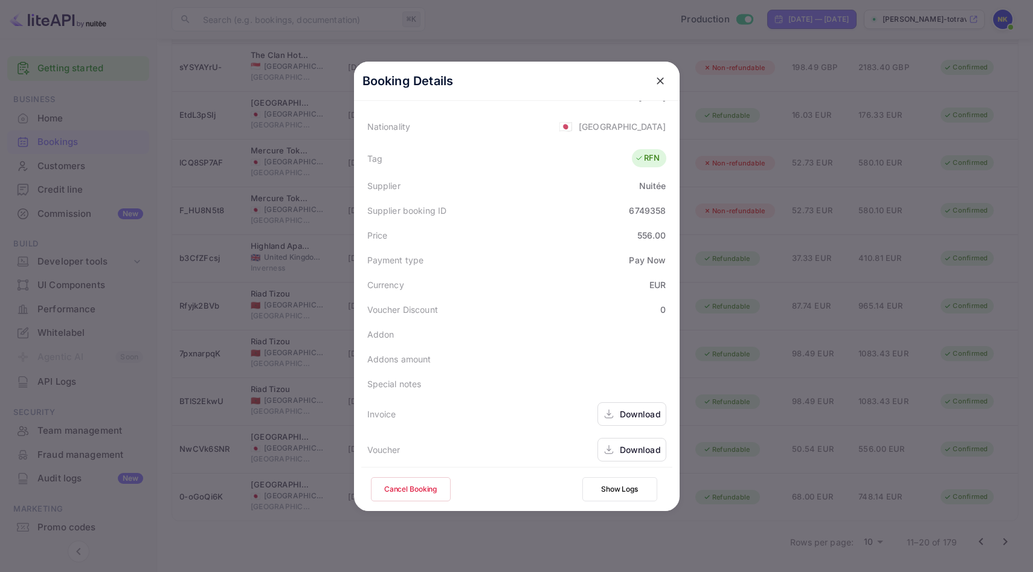
scroll to position [293, 0]
click at [639, 409] on div "Download" at bounding box center [640, 408] width 41 height 13
click at [656, 77] on icon "close" at bounding box center [660, 81] width 12 height 12
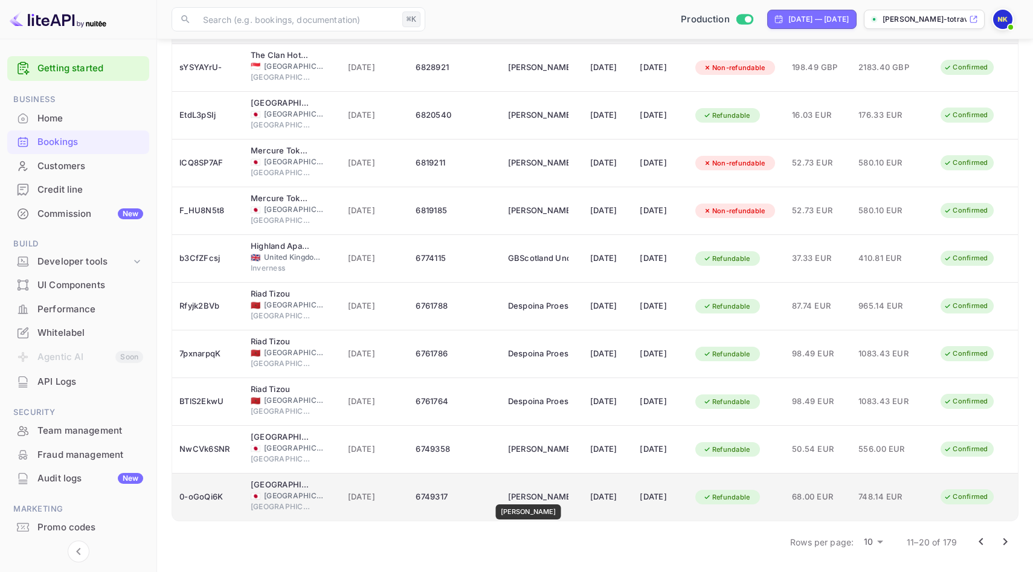
click at [530, 496] on div "[PERSON_NAME]" at bounding box center [538, 496] width 60 height 19
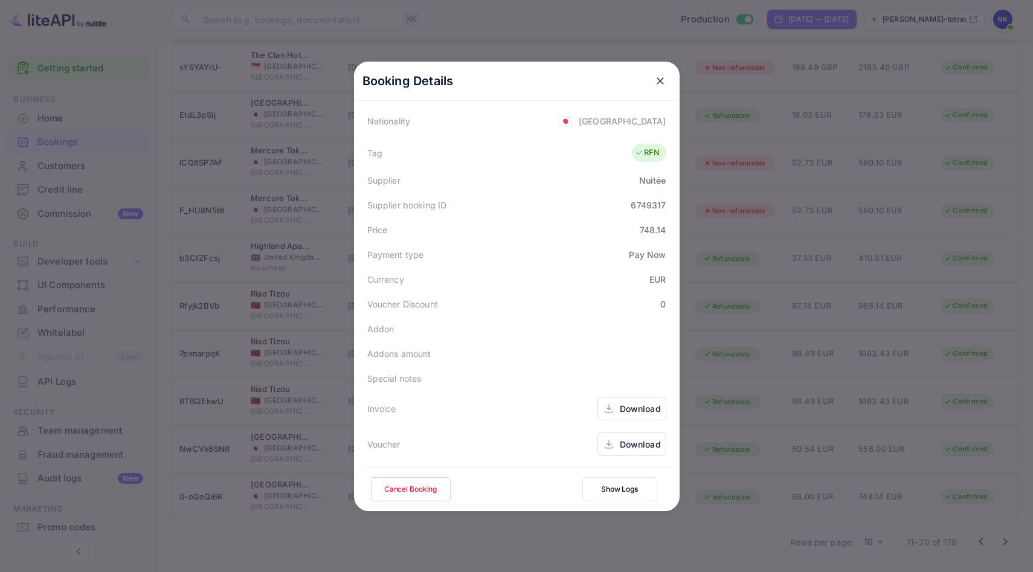
click at [629, 394] on div "Invoice Download" at bounding box center [516, 409] width 311 height 36
click at [629, 405] on div "Download" at bounding box center [640, 408] width 41 height 13
click at [655, 82] on icon "close" at bounding box center [660, 81] width 12 height 12
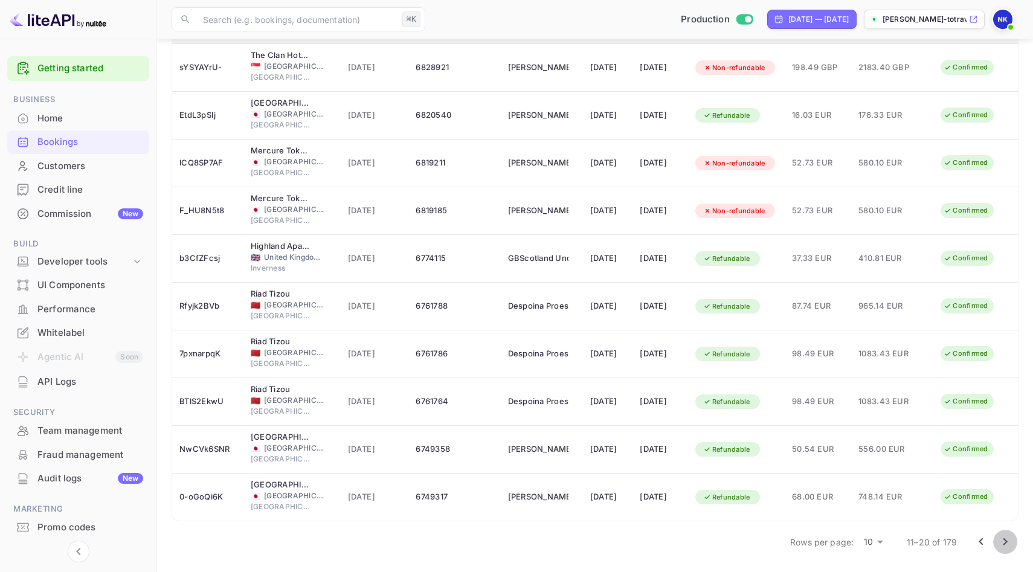
click at [1009, 539] on icon "Go to next page" at bounding box center [1005, 541] width 14 height 14
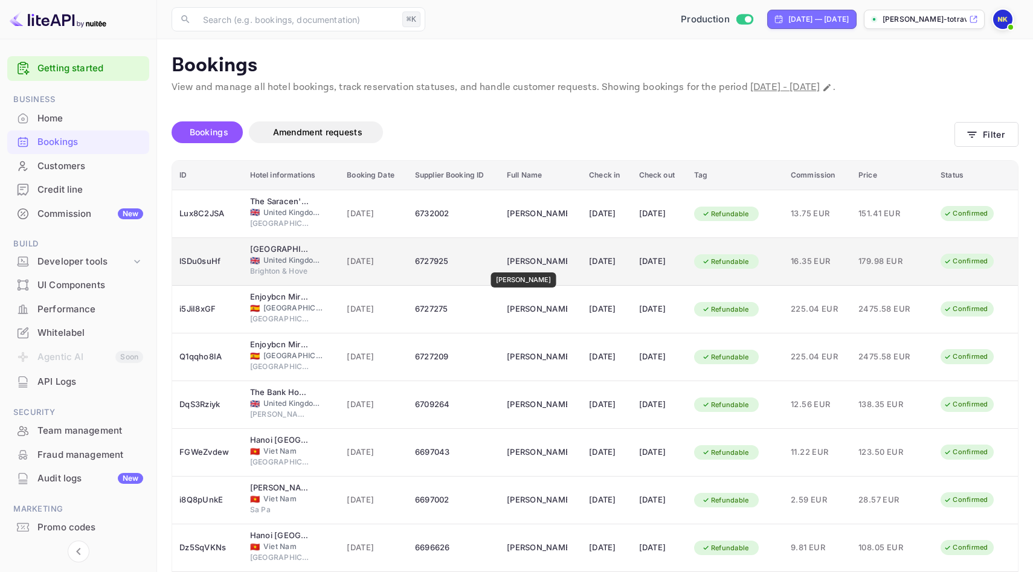
click at [521, 264] on div "[PERSON_NAME]" at bounding box center [537, 261] width 60 height 19
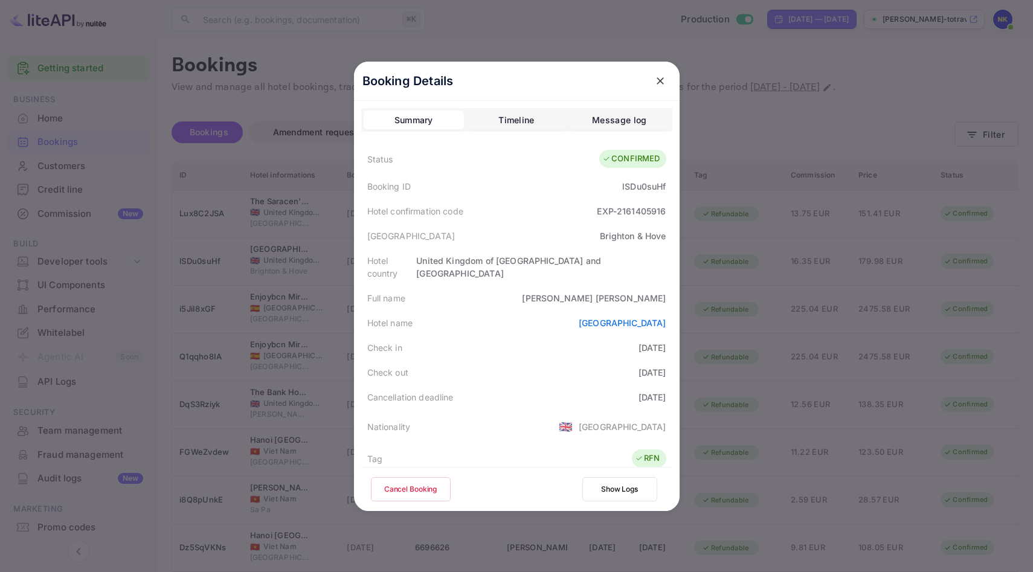
scroll to position [293, 0]
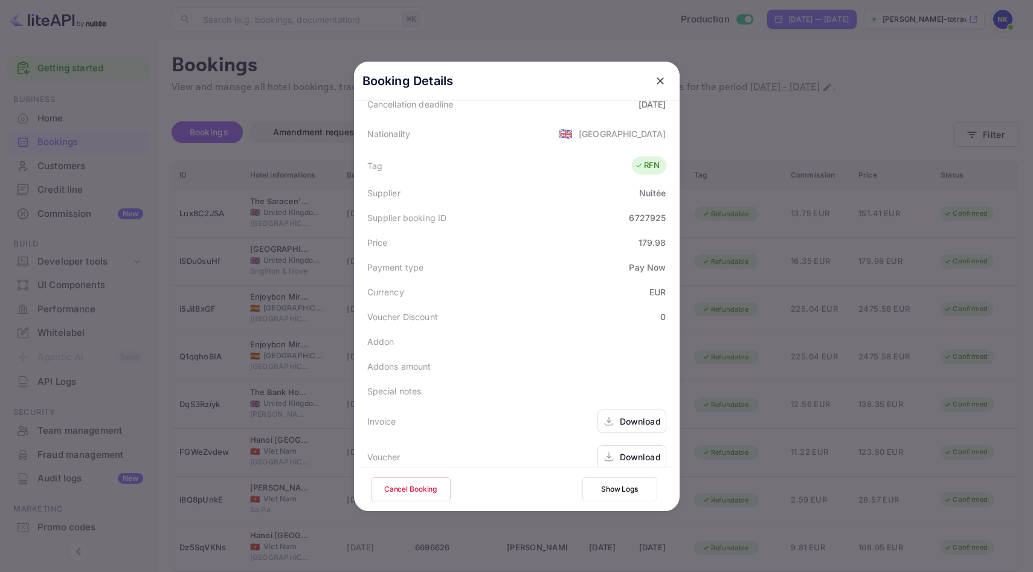
click at [647, 415] on div "Download" at bounding box center [640, 421] width 41 height 13
click at [661, 79] on icon "close" at bounding box center [660, 81] width 12 height 12
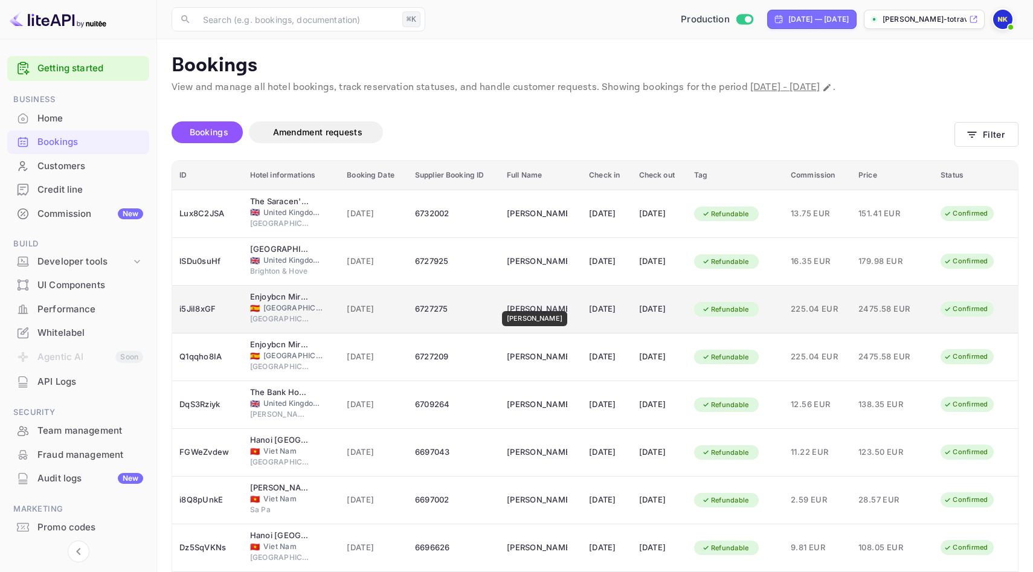
click at [536, 303] on div "[PERSON_NAME]" at bounding box center [537, 309] width 60 height 19
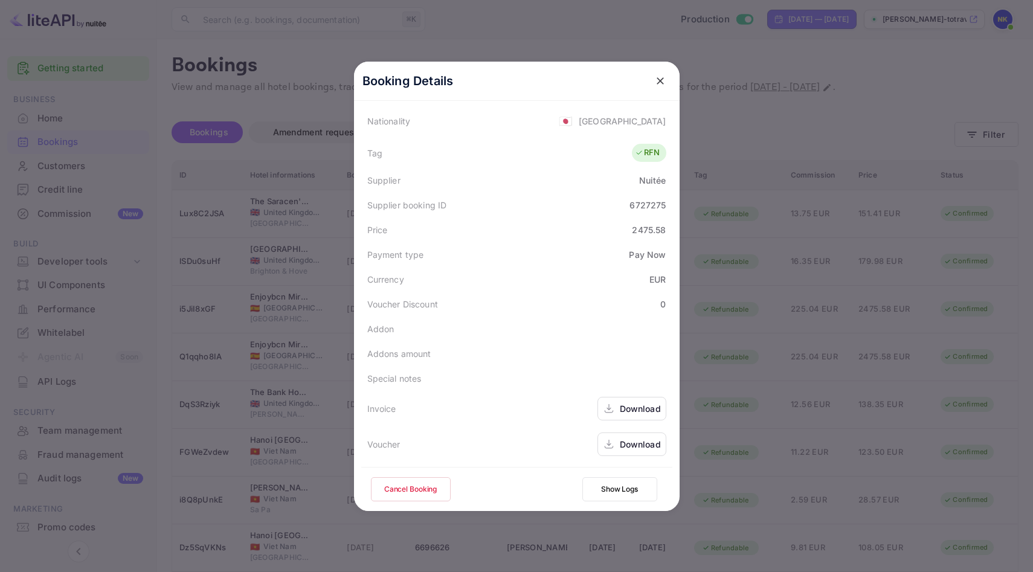
click at [648, 411] on div "Download" at bounding box center [640, 408] width 41 height 13
click at [655, 78] on icon "close" at bounding box center [660, 81] width 12 height 12
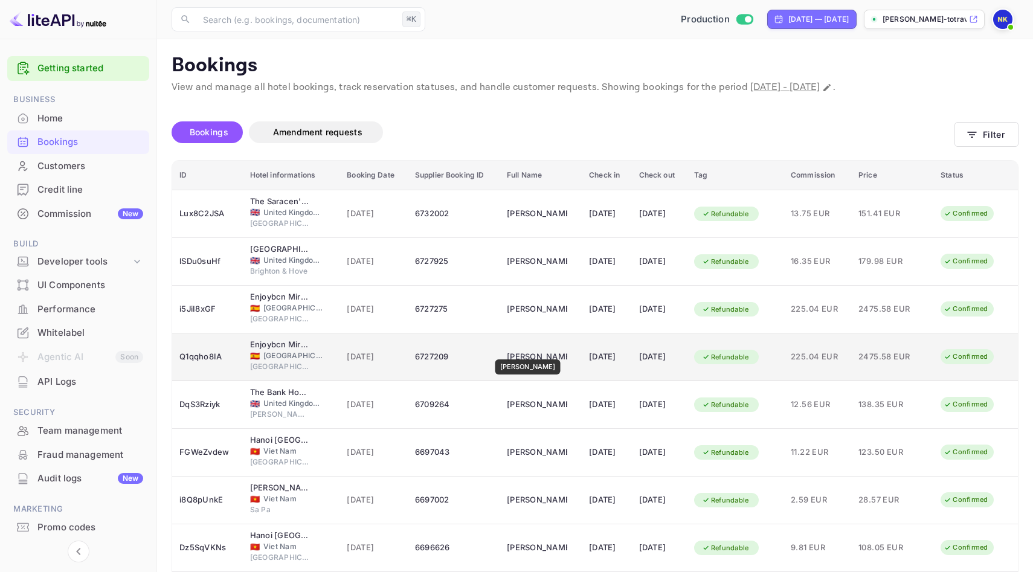
click at [529, 351] on div "[PERSON_NAME]" at bounding box center [537, 356] width 60 height 19
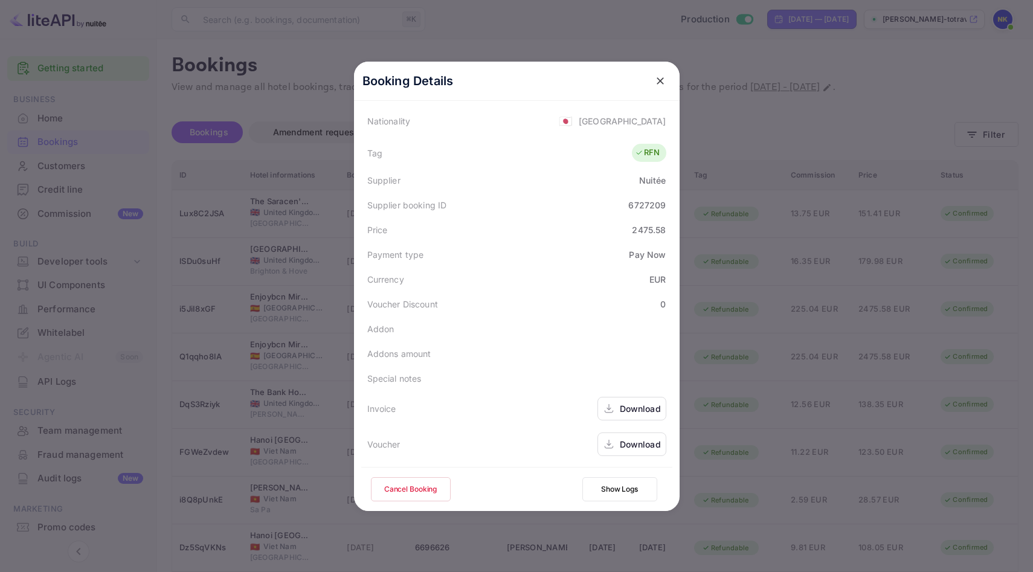
click at [647, 402] on div "Download" at bounding box center [640, 408] width 41 height 13
click at [660, 82] on icon "close" at bounding box center [660, 81] width 12 height 12
